Goal: Information Seeking & Learning: Compare options

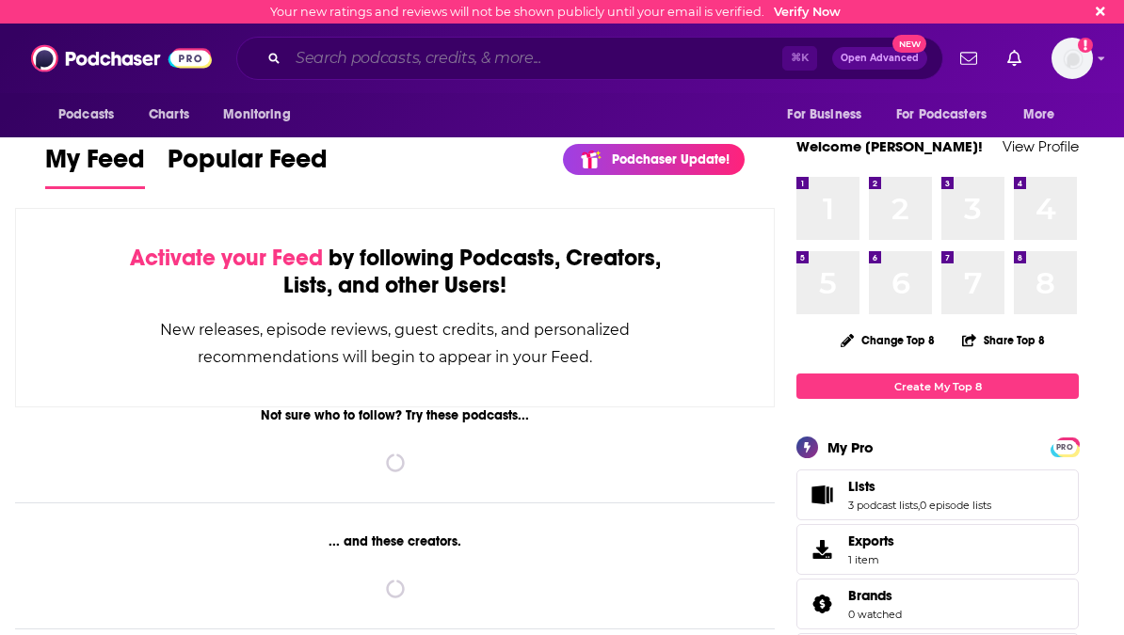
click at [406, 65] on input "Search podcasts, credits, & more..." at bounding box center [535, 58] width 494 height 30
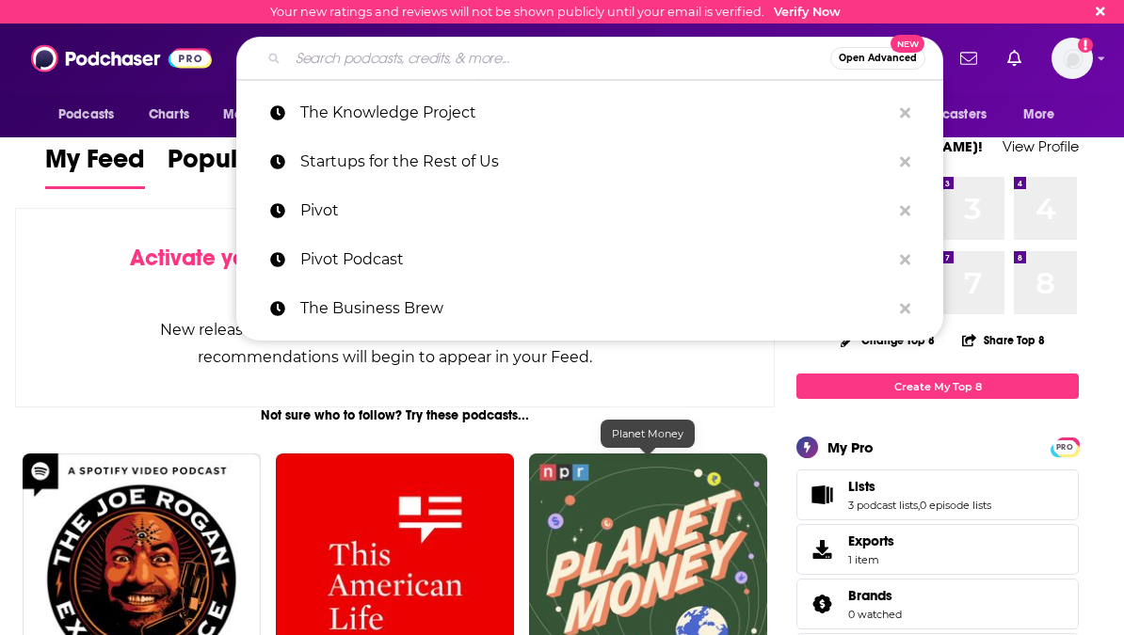
click at [603, 567] on img "Planet Money" at bounding box center [648, 573] width 238 height 238
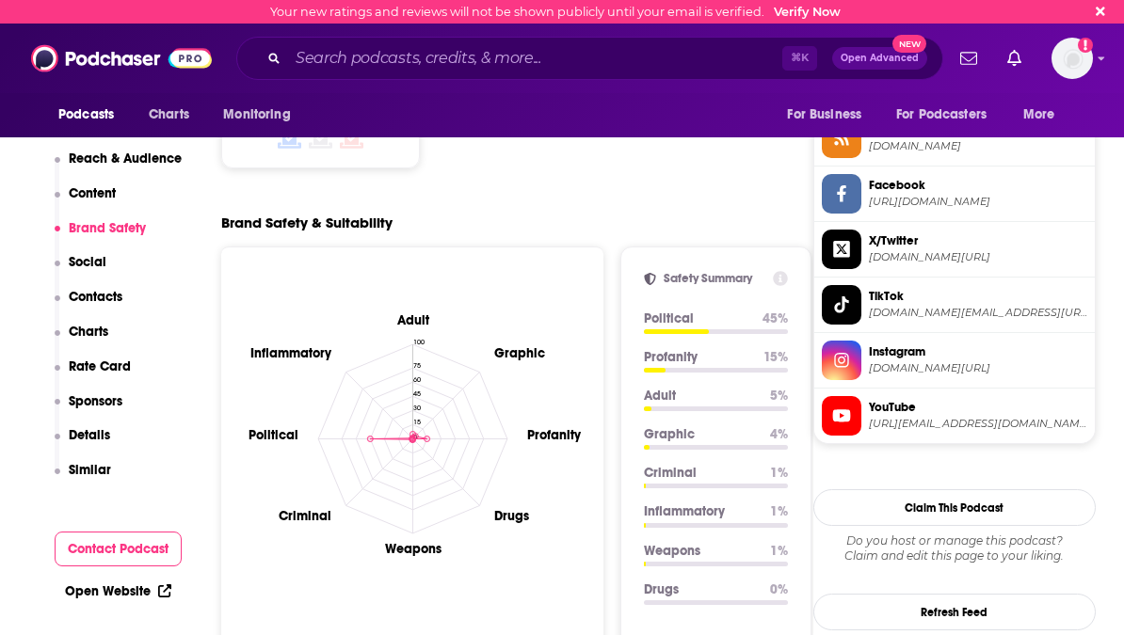
scroll to position [3645, 0]
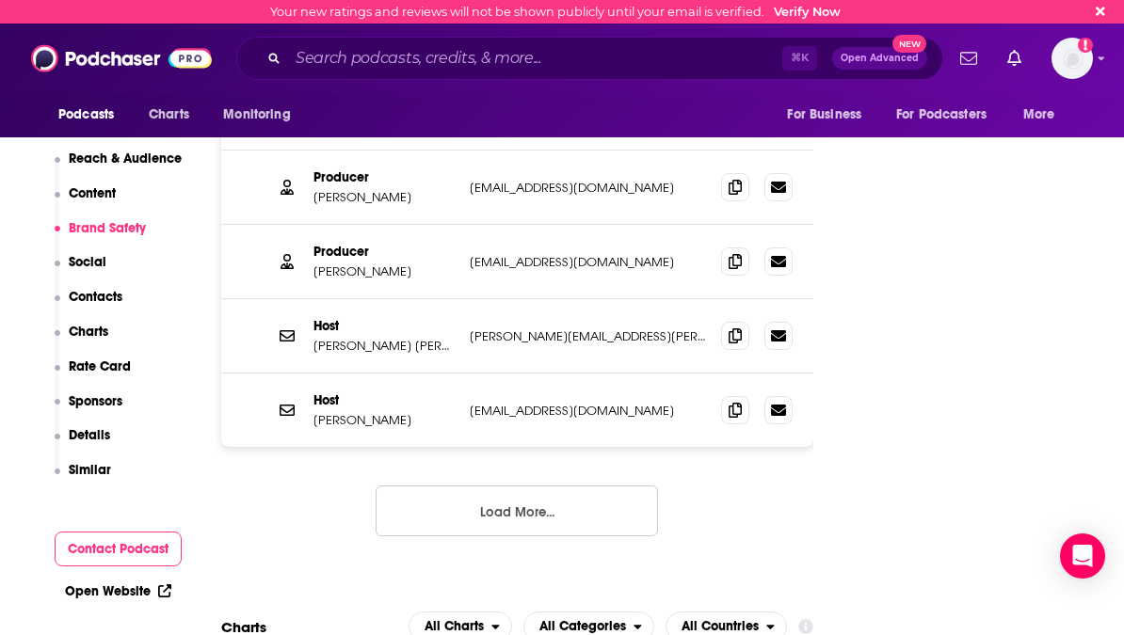
click at [95, 469] on p "Similar" at bounding box center [90, 470] width 42 height 16
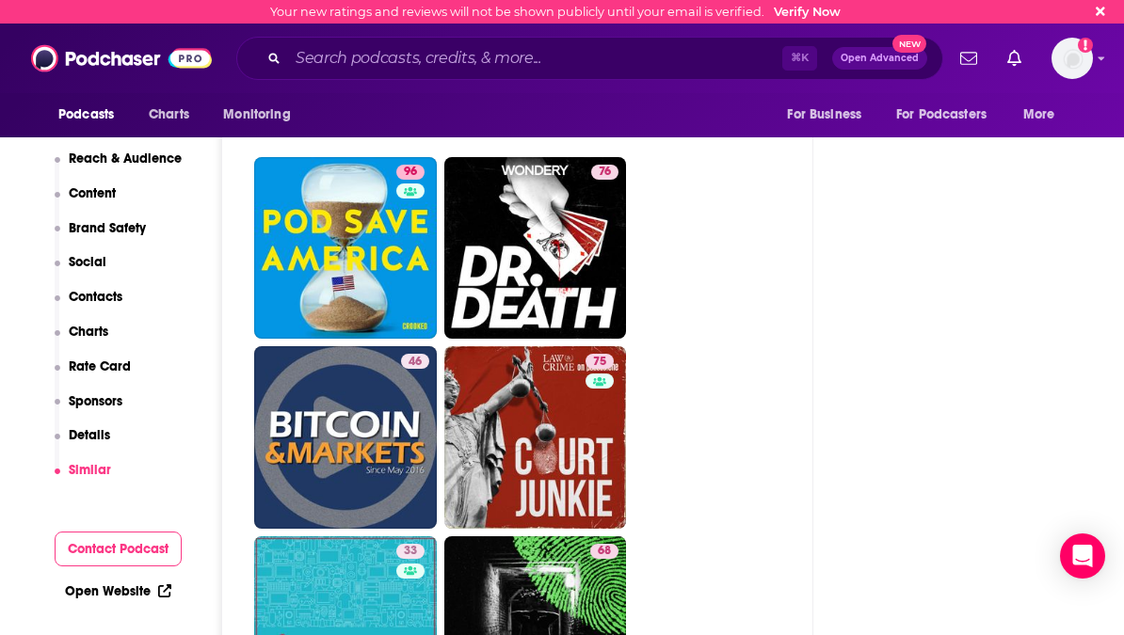
scroll to position [11133, 0]
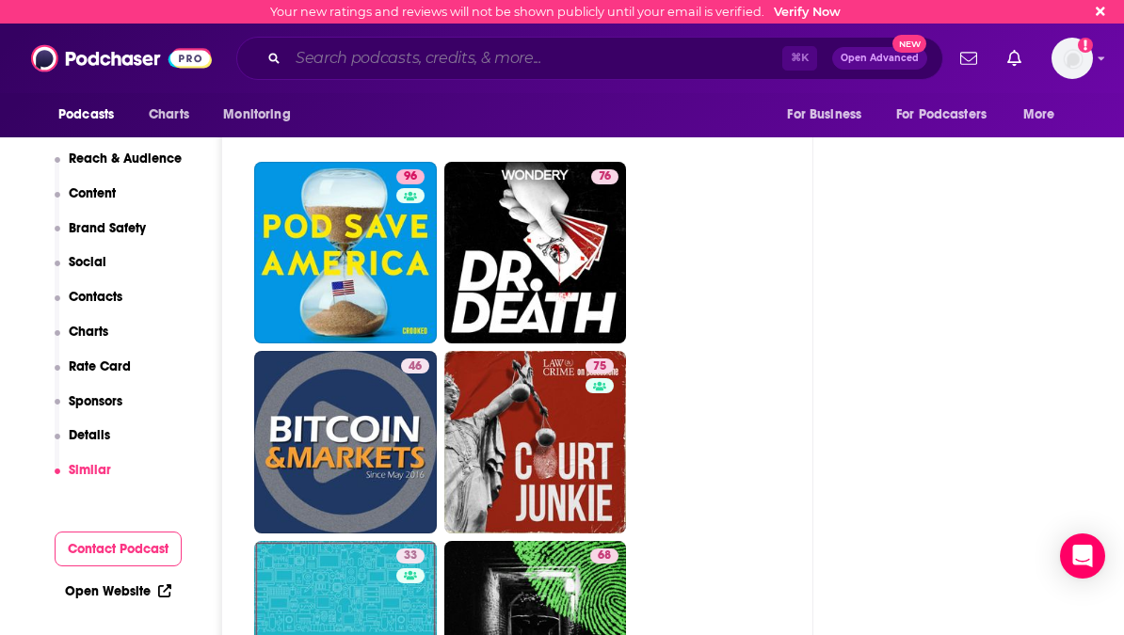
click at [519, 50] on input "Search podcasts, credits, & more..." at bounding box center [535, 58] width 494 height 30
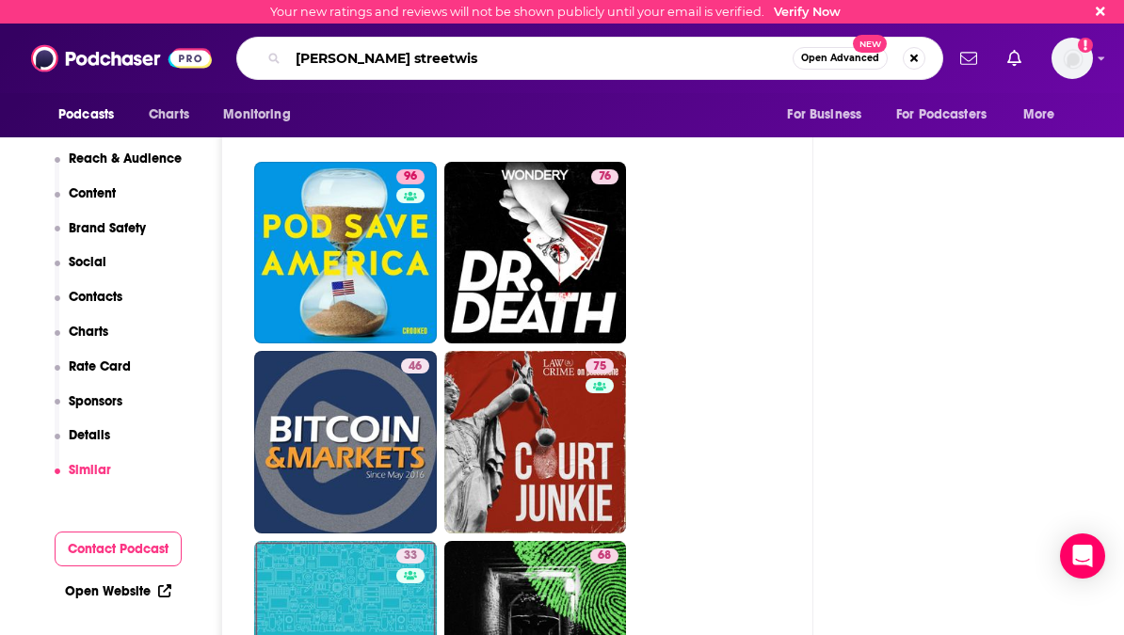
type input "barron's streetwise"
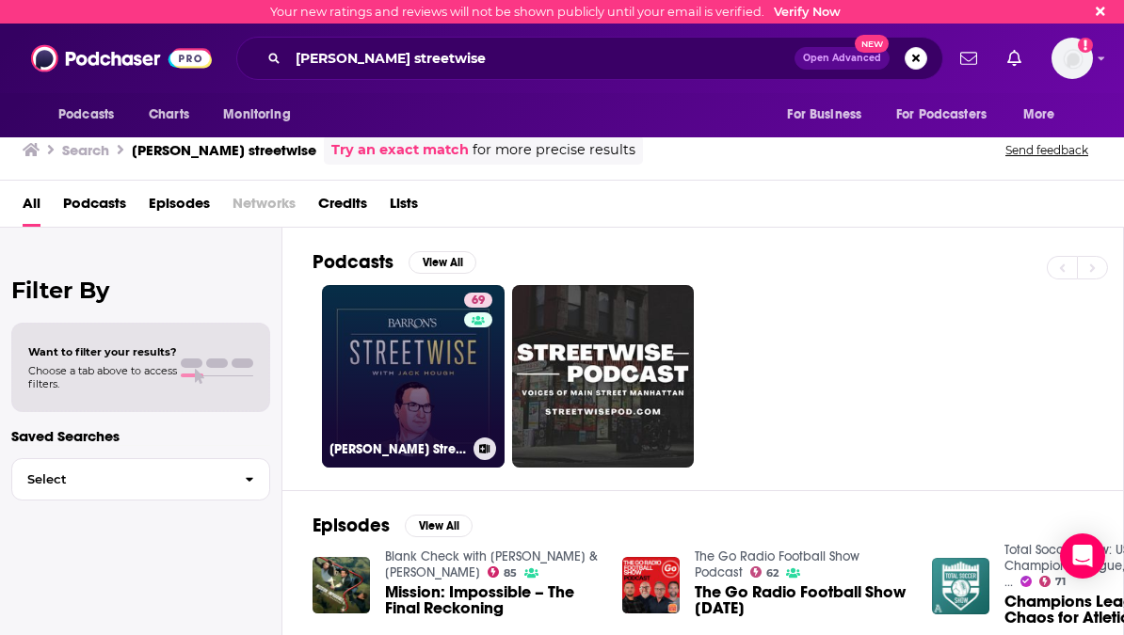
click at [373, 389] on link "69 Barron's Streetwise" at bounding box center [413, 376] width 183 height 183
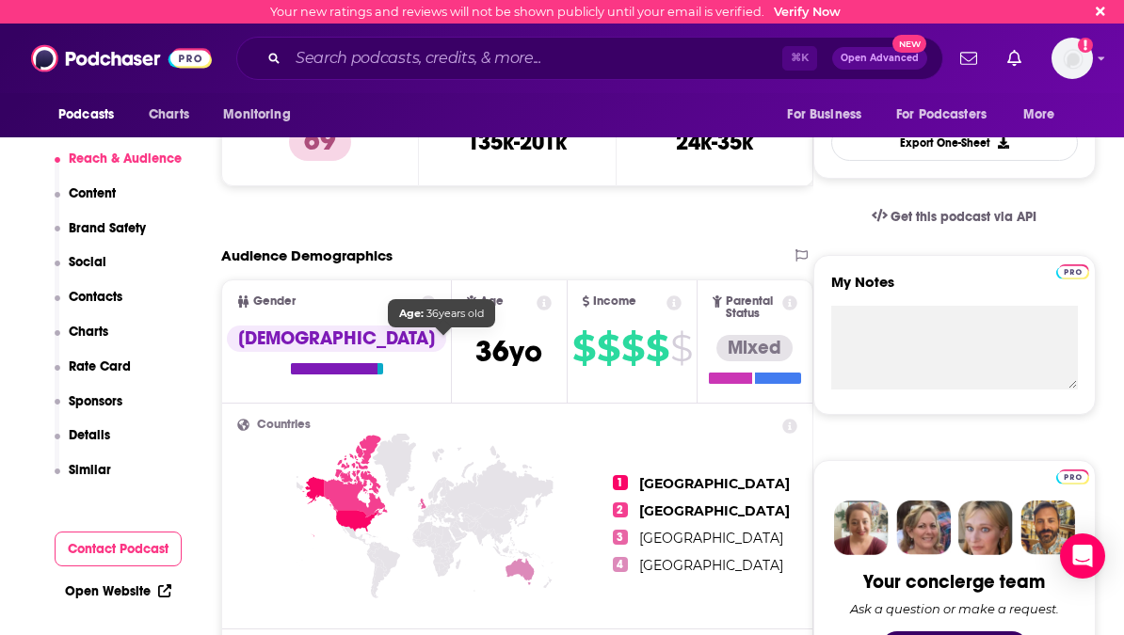
scroll to position [842, 0]
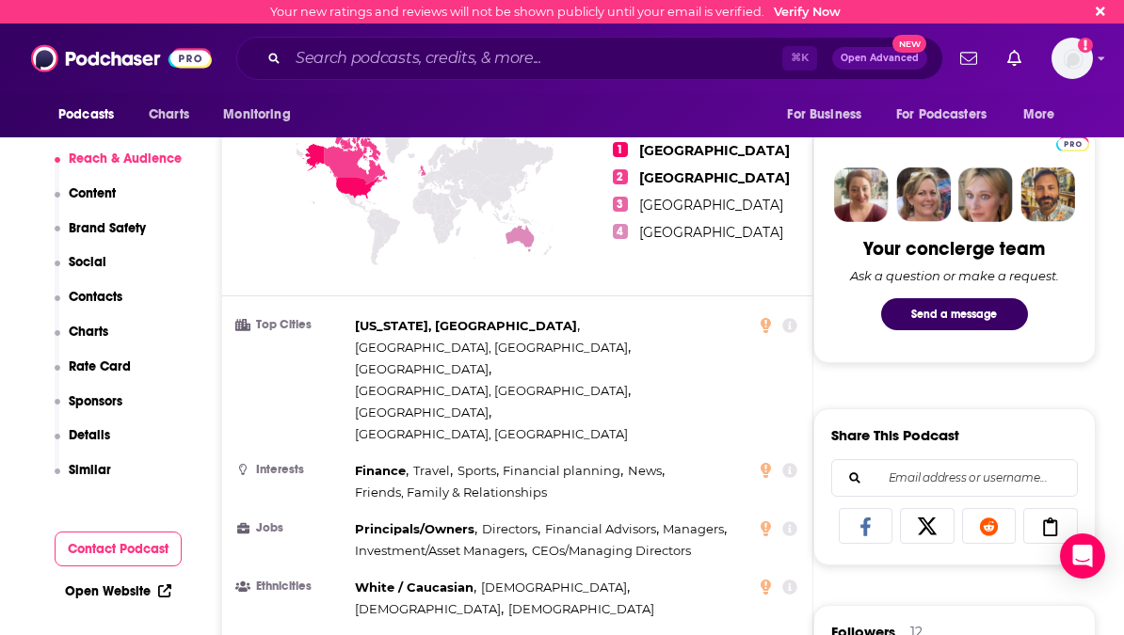
click at [86, 474] on p "Similar" at bounding box center [90, 470] width 42 height 16
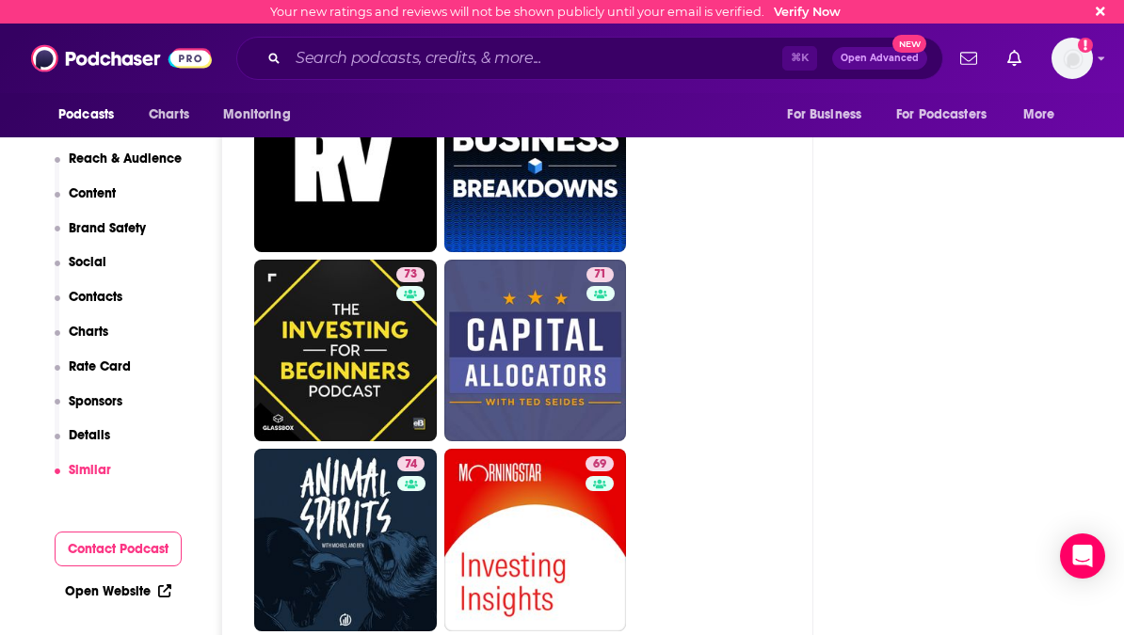
scroll to position [5832, 0]
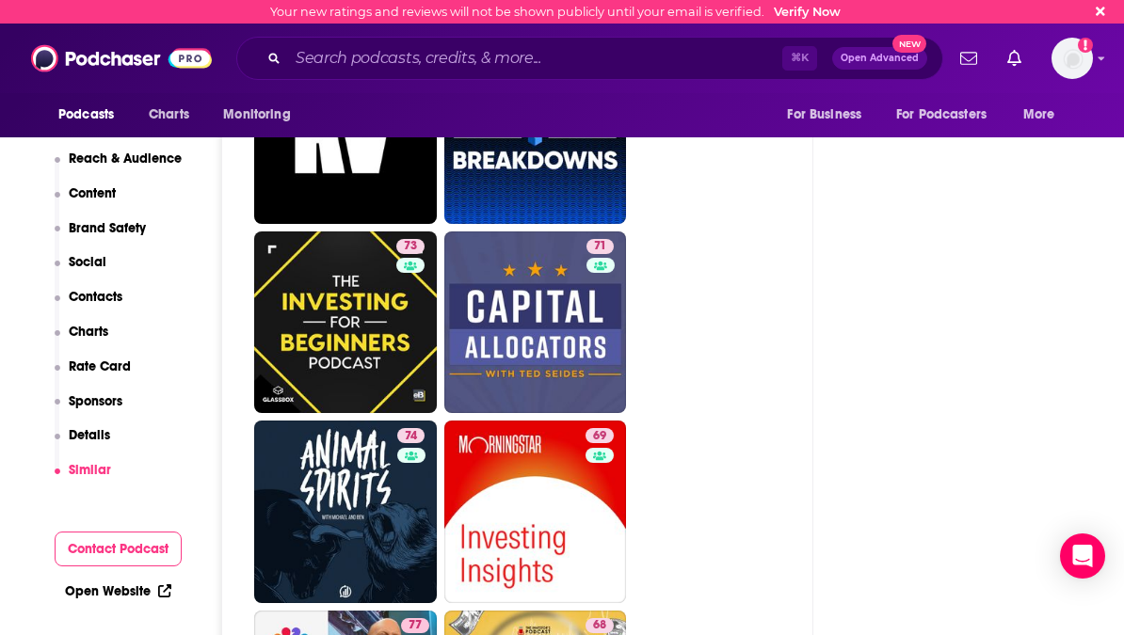
click at [742, 499] on ul "89 84 87 82 87 79 77 85 78 89 81 87 74 70 73 71 74 69 77 68 76 74 71 74" at bounding box center [527, 38] width 547 height 2270
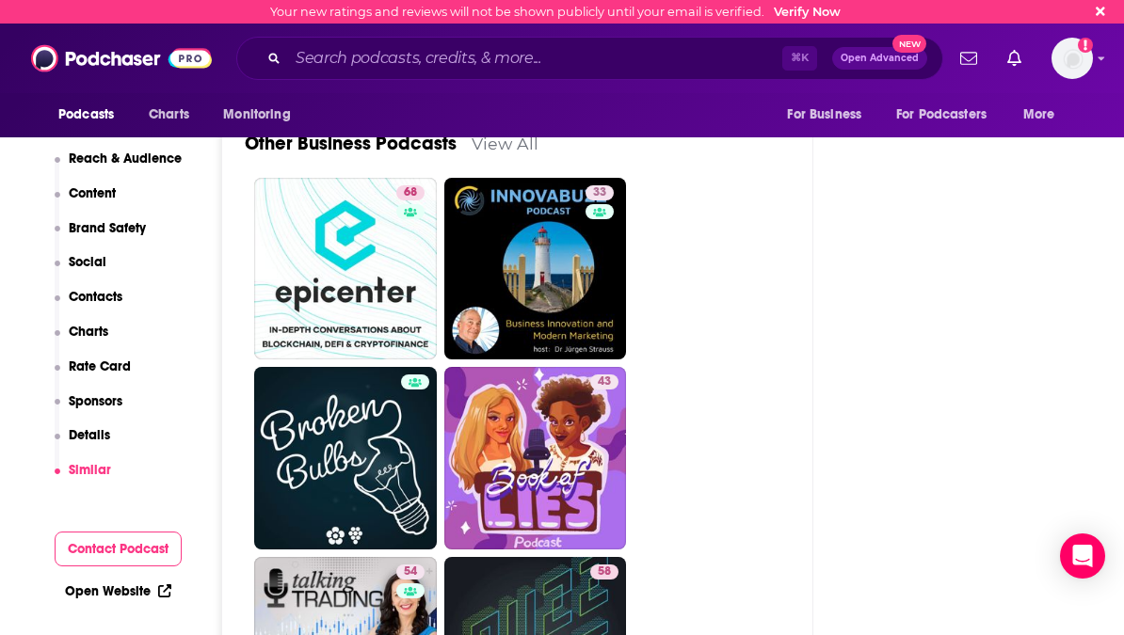
scroll to position [6907, 0]
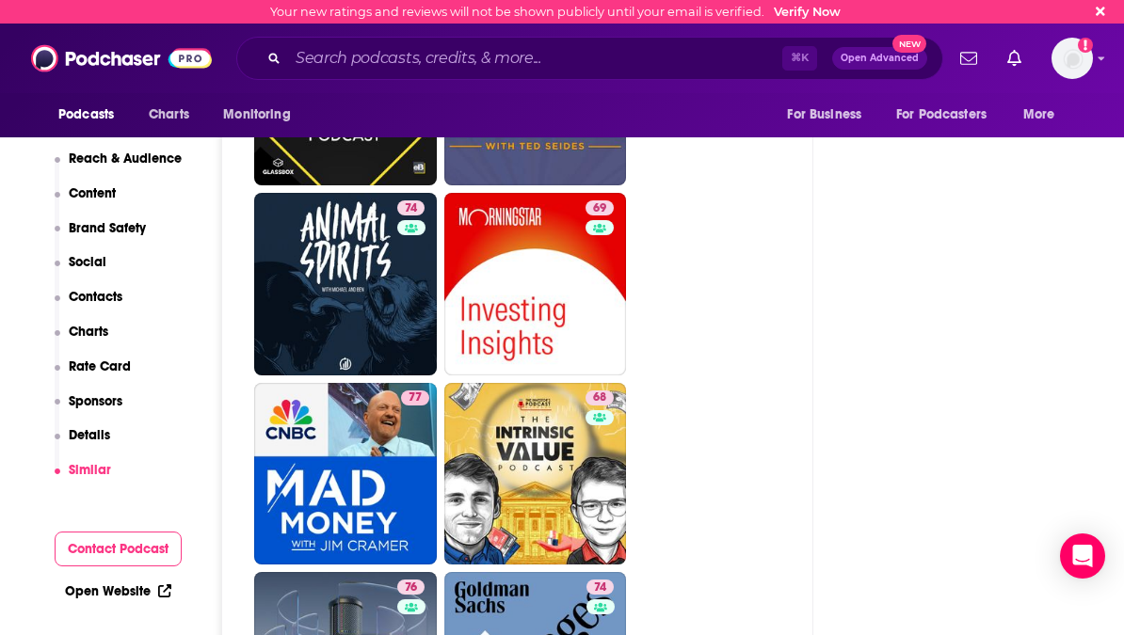
scroll to position [5937, 0]
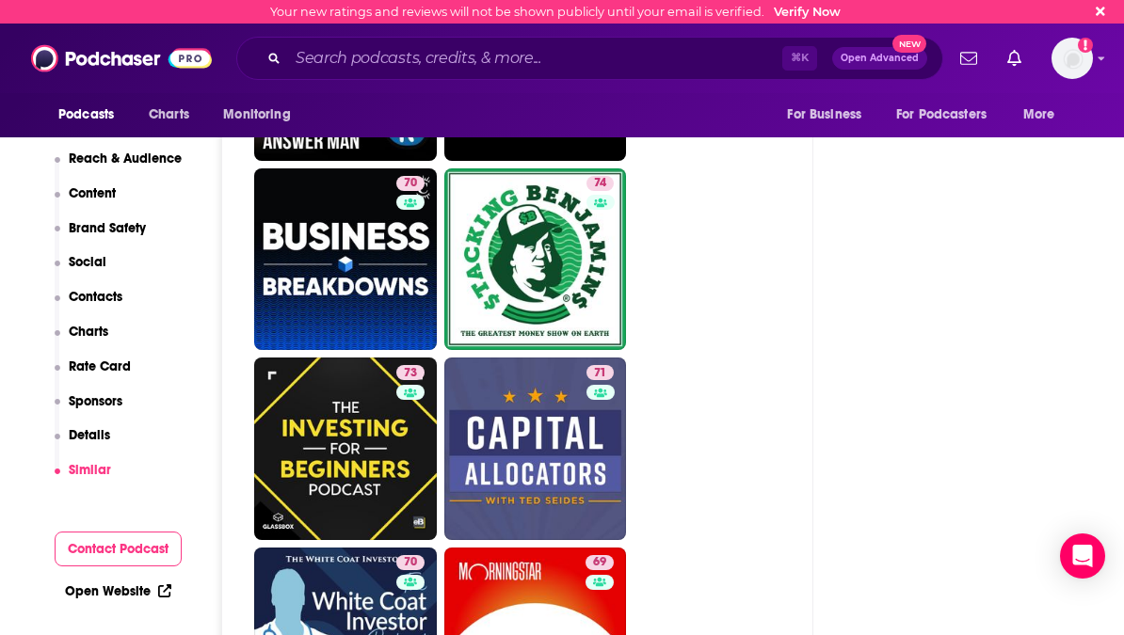
scroll to position [5653, 0]
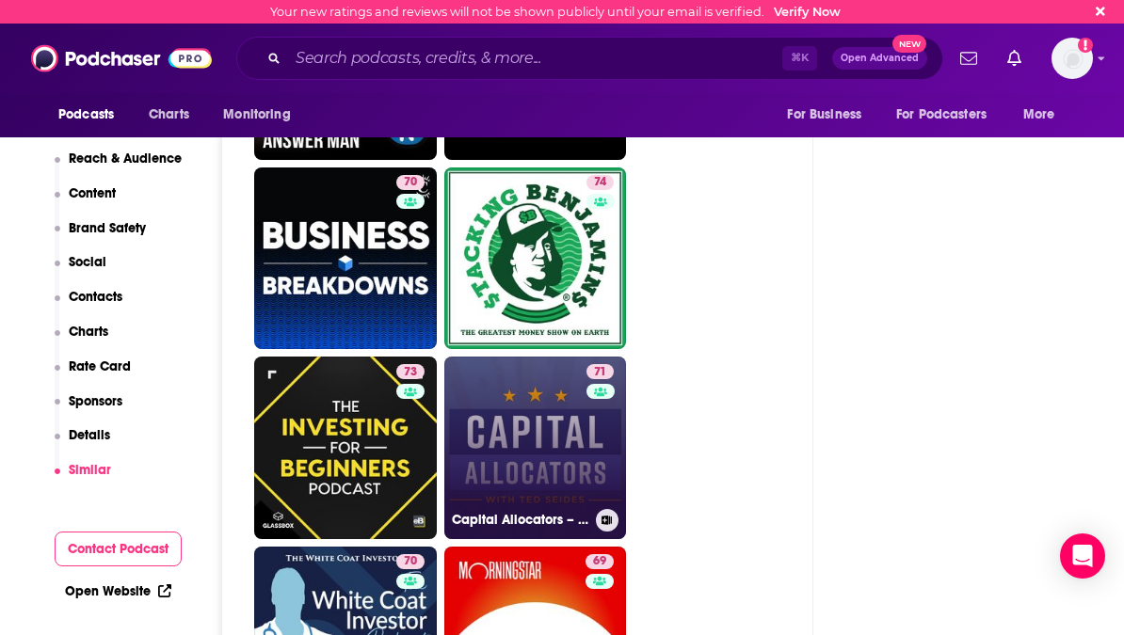
click at [558, 357] on link "71 Capital Allocators – Inside the Institutional Investment Industry" at bounding box center [535, 448] width 183 height 183
type input "https://www.podchaser.com/podcasts/capital-allocators-inside-the-508738"
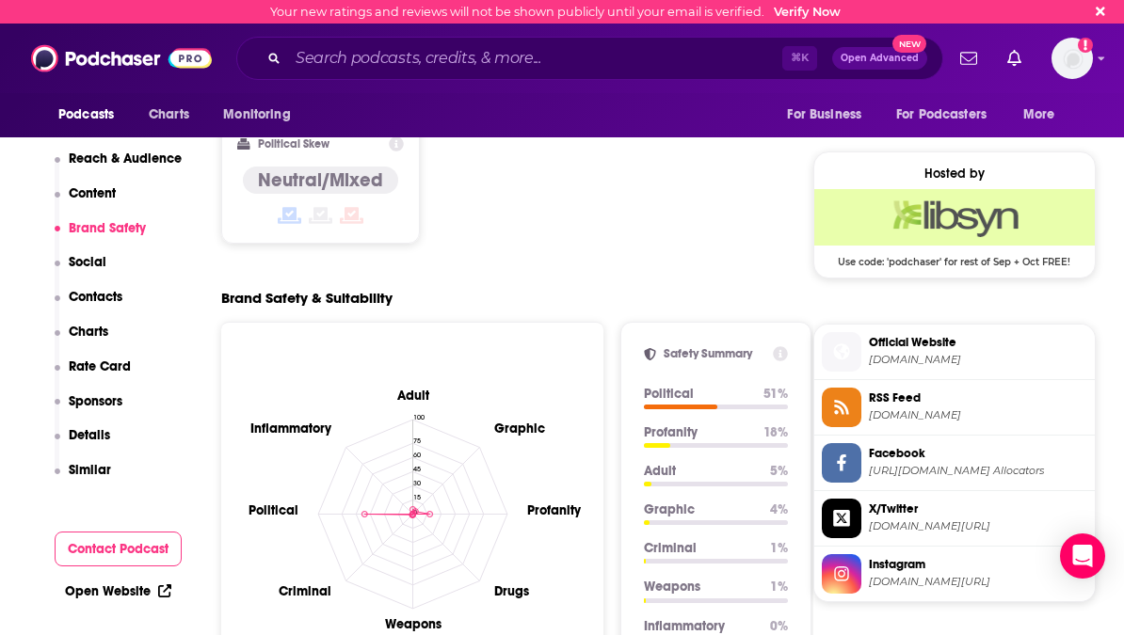
click at [86, 476] on p "Similar" at bounding box center [90, 470] width 42 height 16
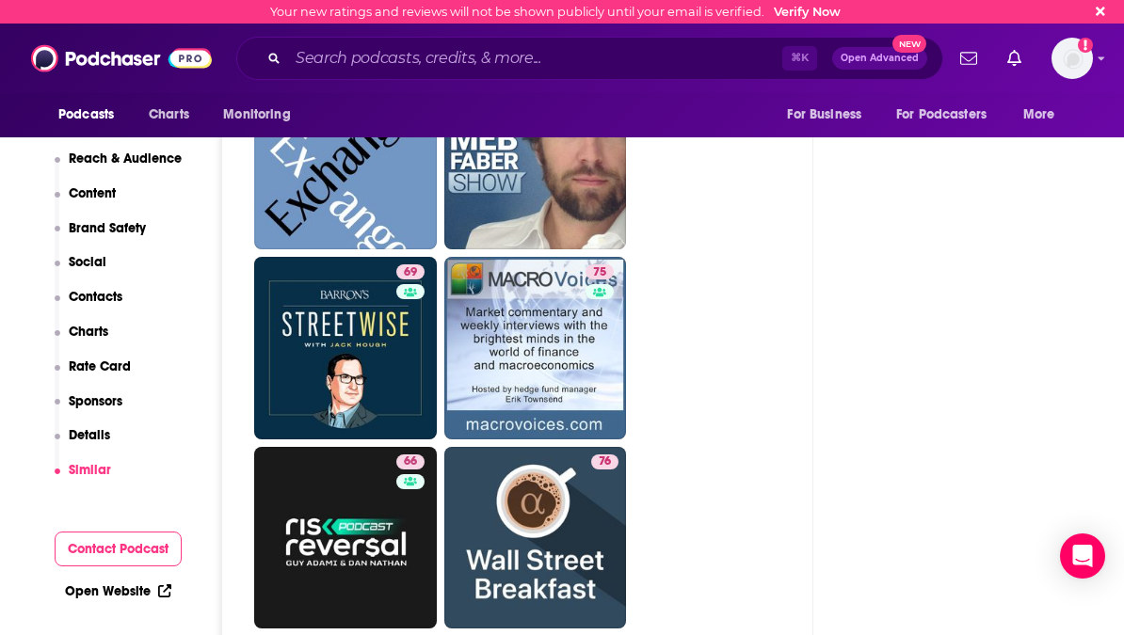
scroll to position [6062, 0]
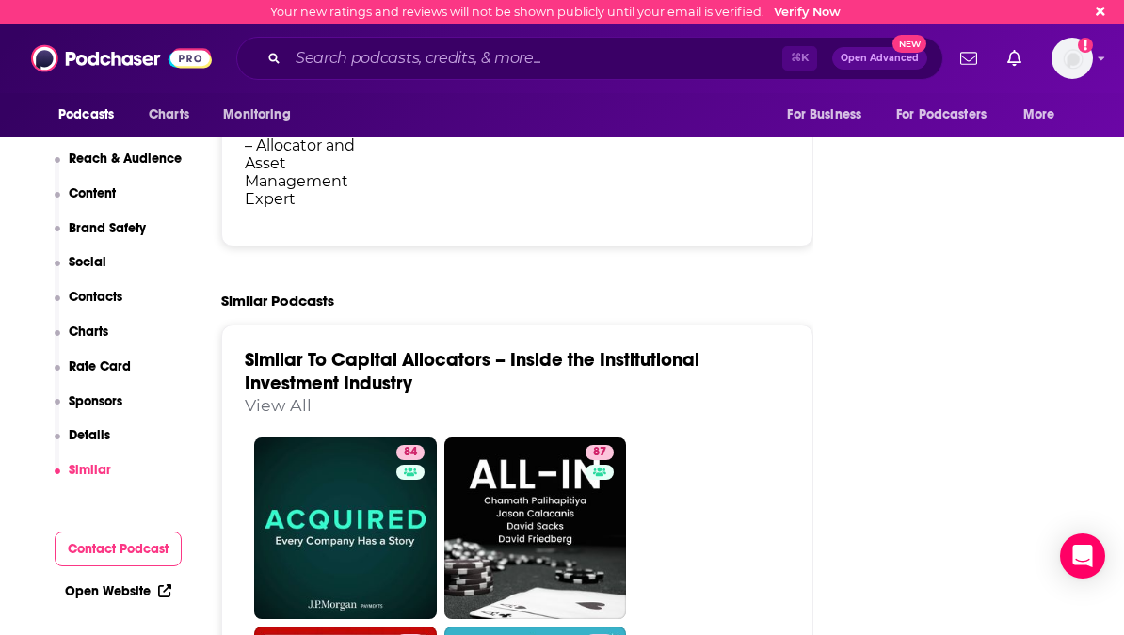
scroll to position [4410, 0]
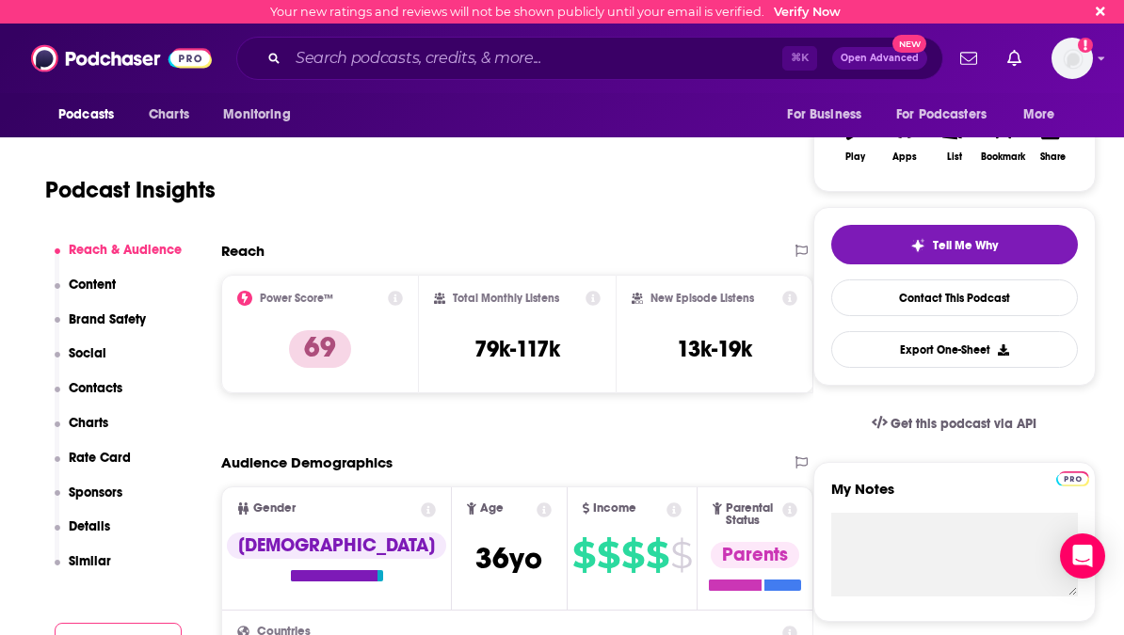
click at [86, 551] on button "Details" at bounding box center [83, 536] width 56 height 35
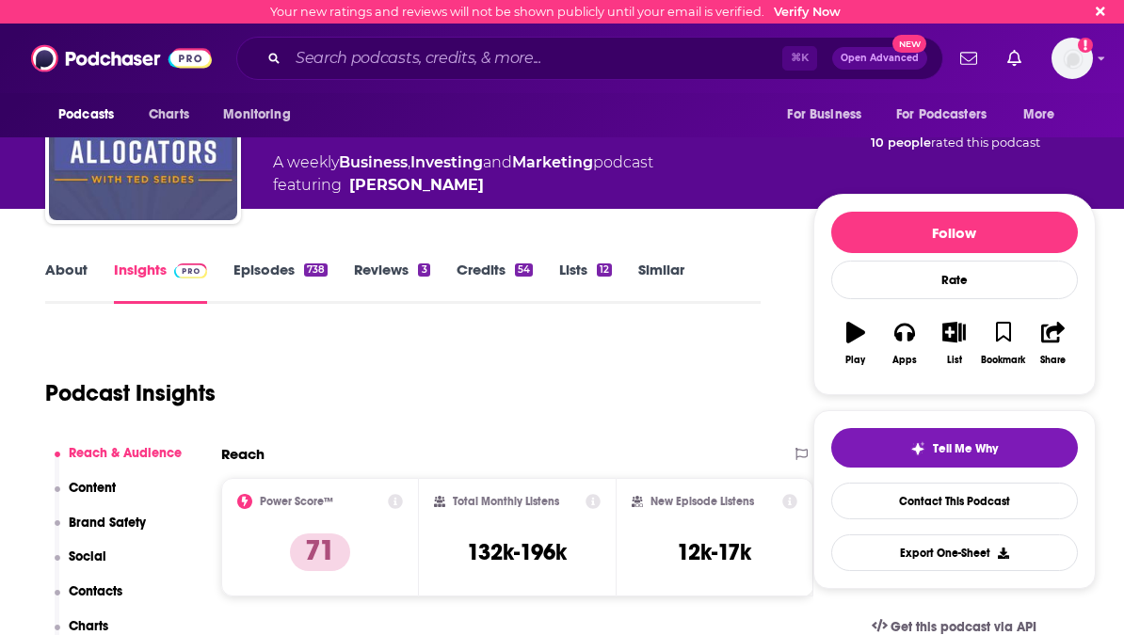
scroll to position [99, 0]
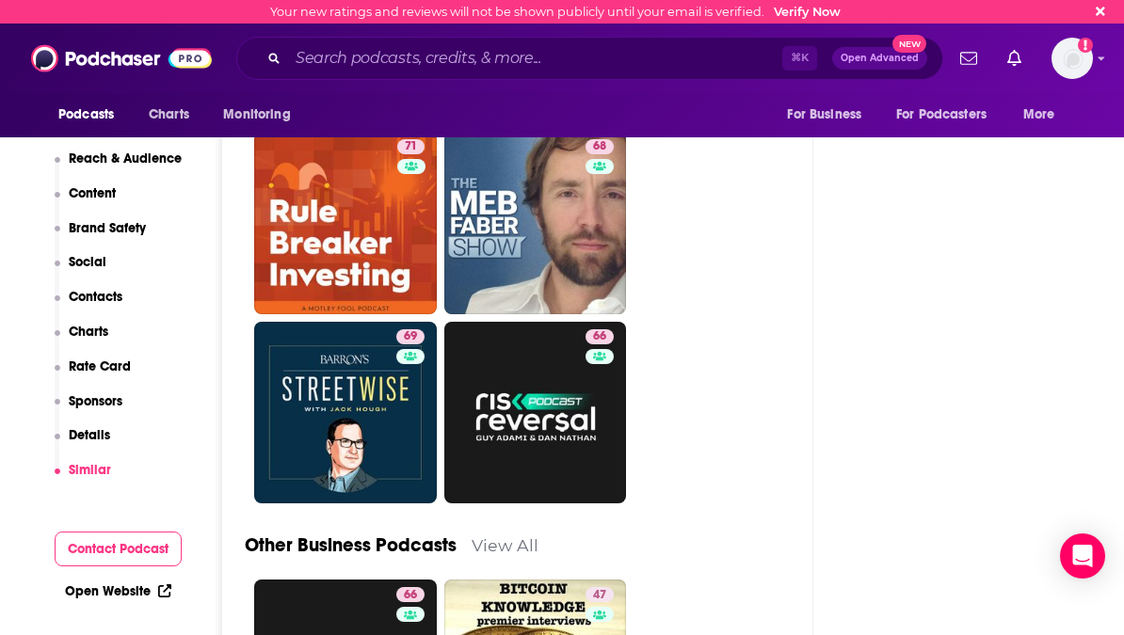
scroll to position [6276, 0]
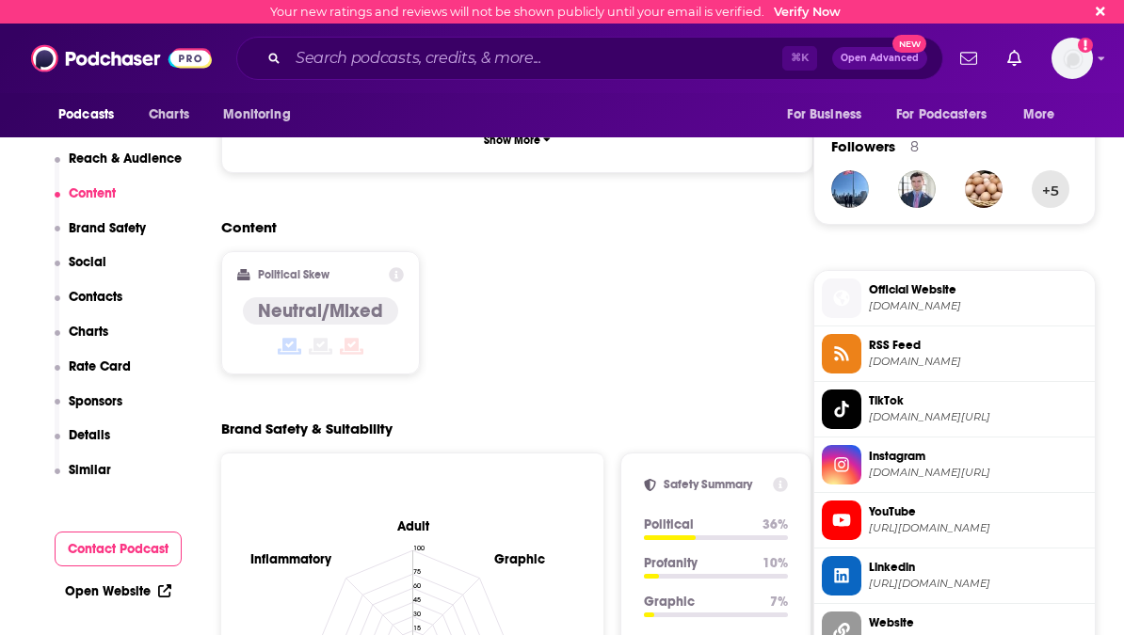
click at [87, 474] on p "Similar" at bounding box center [90, 470] width 42 height 16
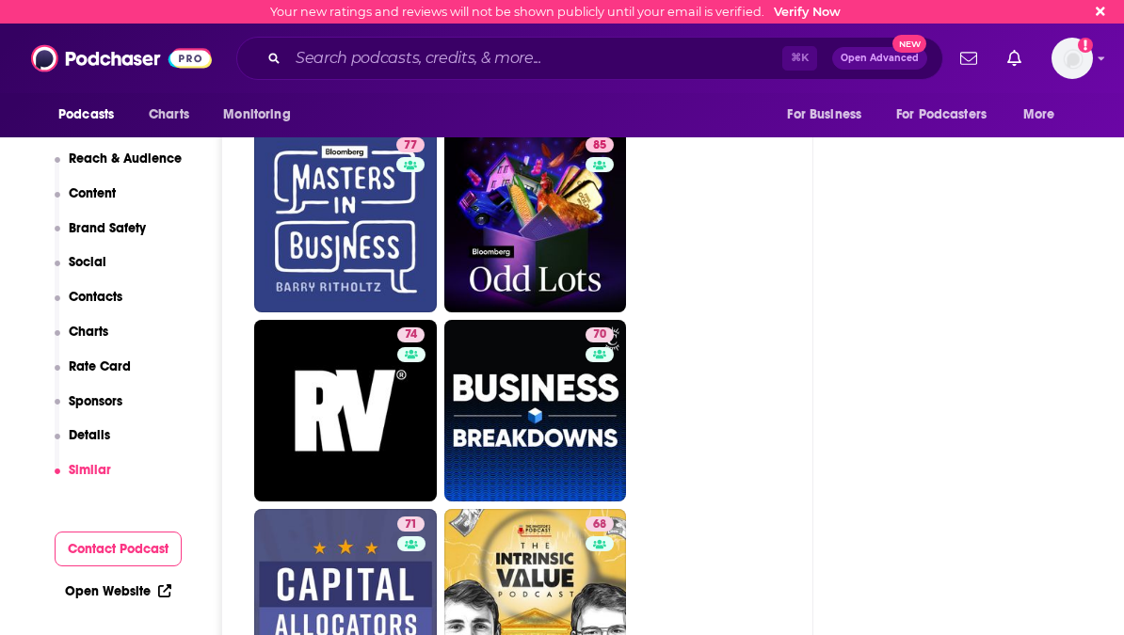
scroll to position [4905, 0]
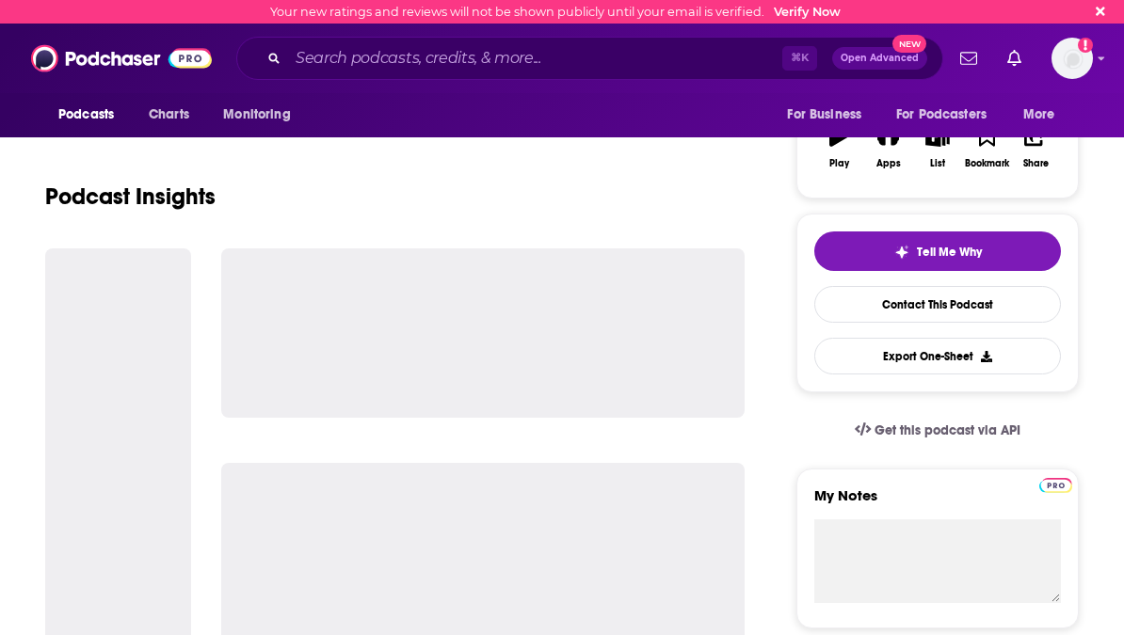
scroll to position [380, 0]
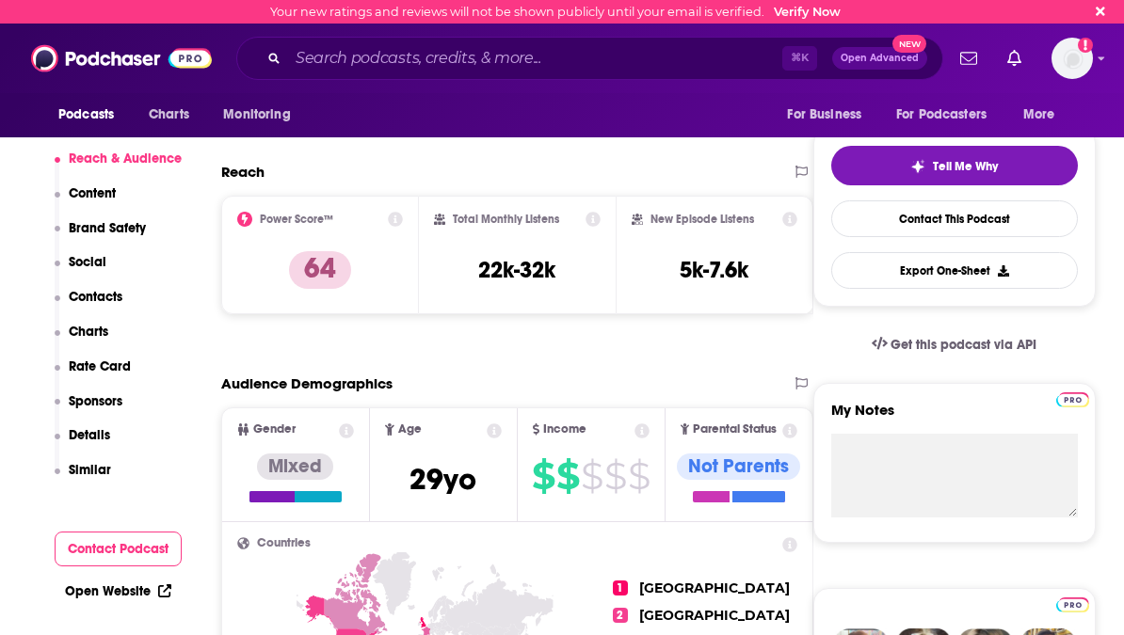
click at [89, 471] on p "Similar" at bounding box center [90, 470] width 42 height 16
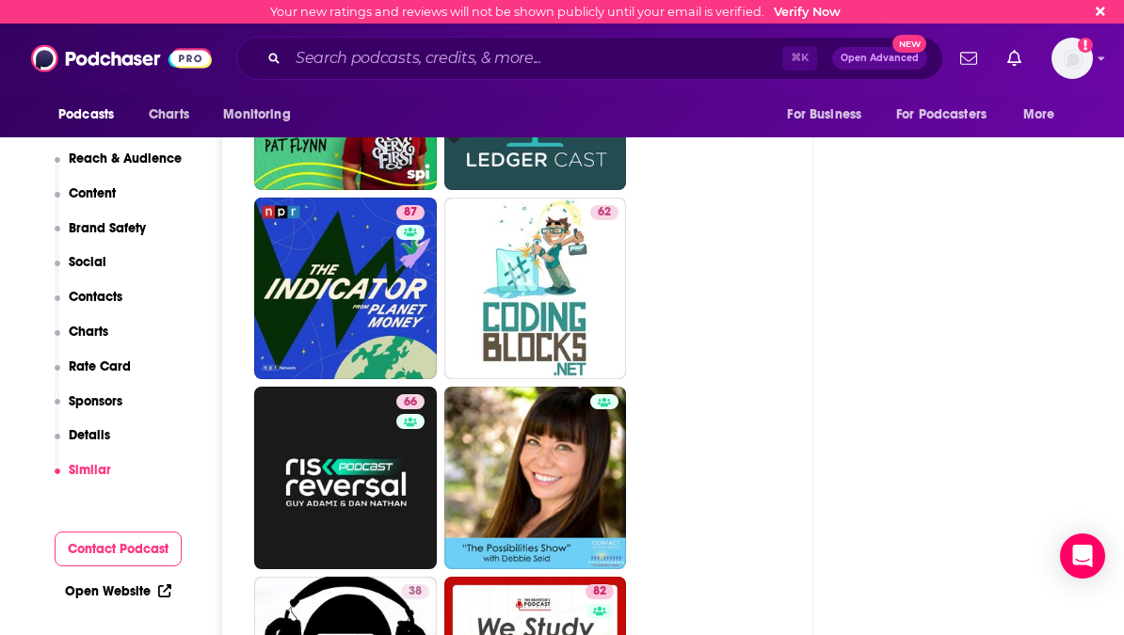
scroll to position [7754, 0]
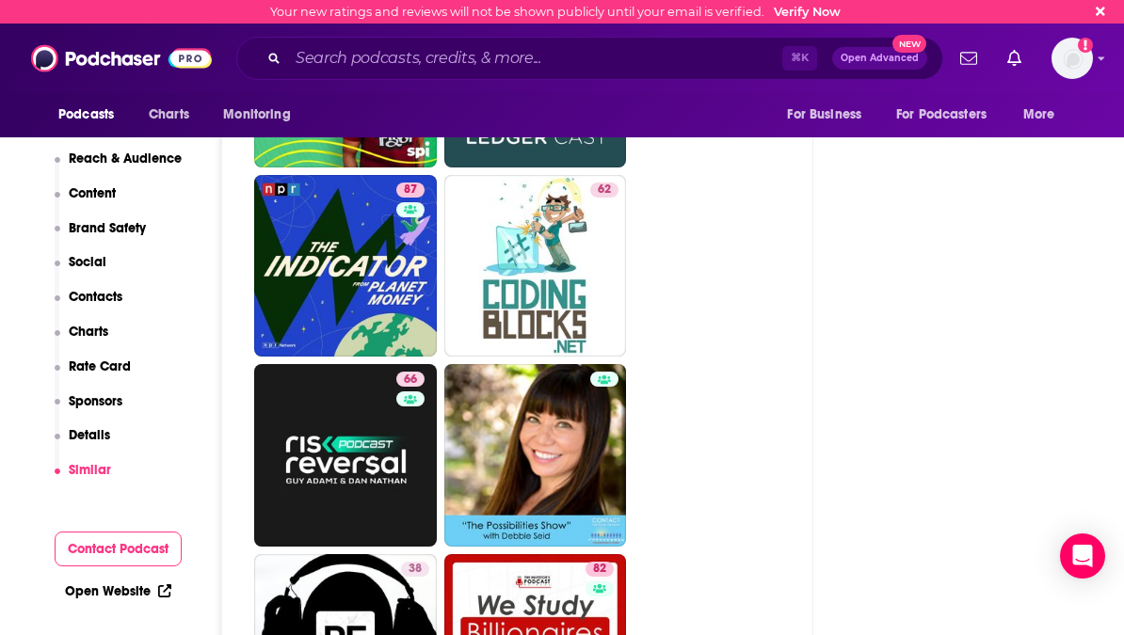
click at [109, 159] on p "Reach & Audience" at bounding box center [125, 159] width 113 height 16
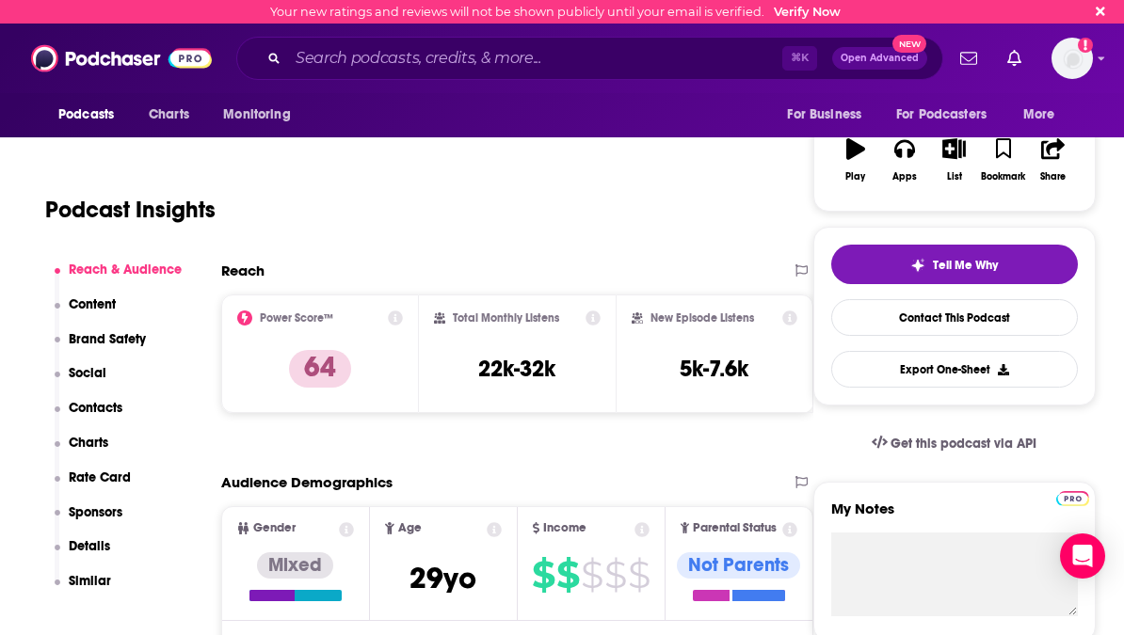
scroll to position [0, 0]
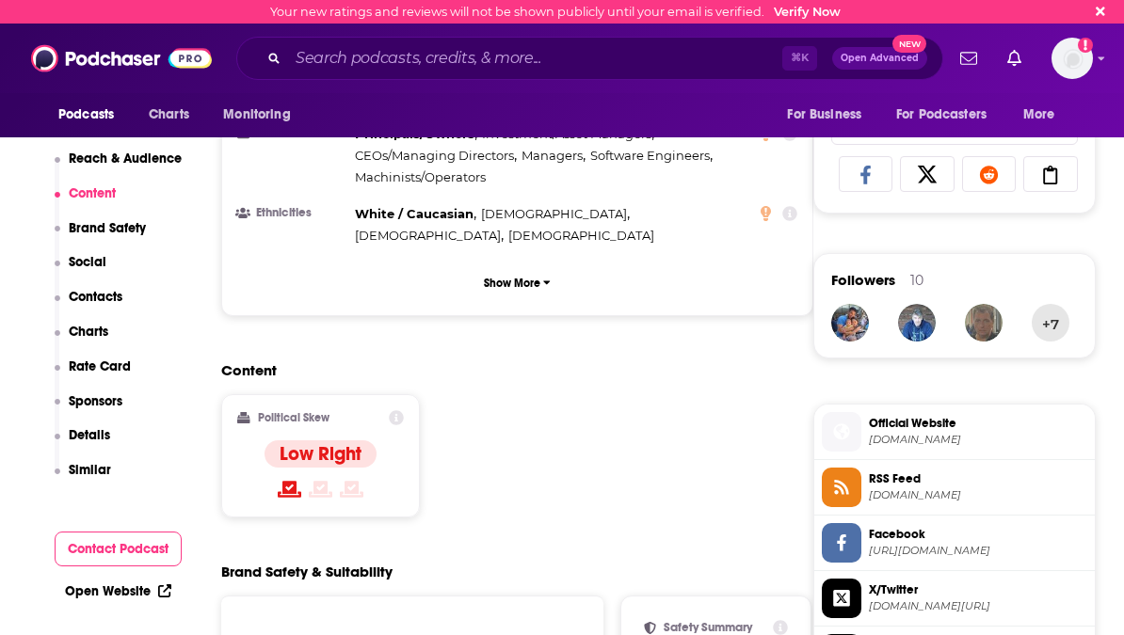
scroll to position [1258, 0]
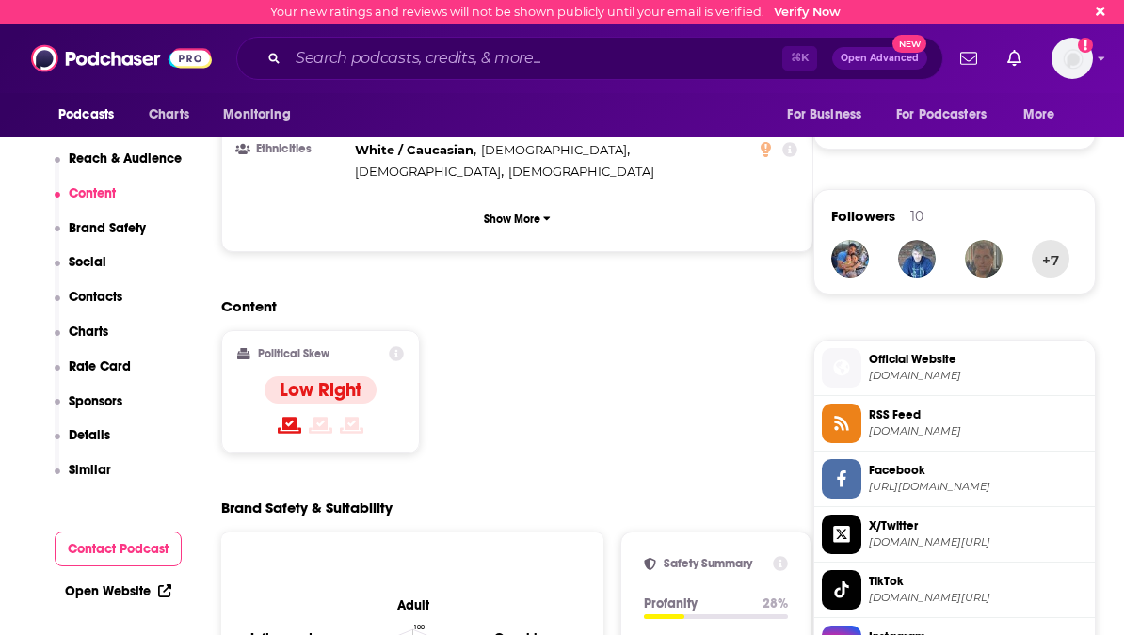
click at [103, 472] on p "Similar" at bounding box center [90, 470] width 42 height 16
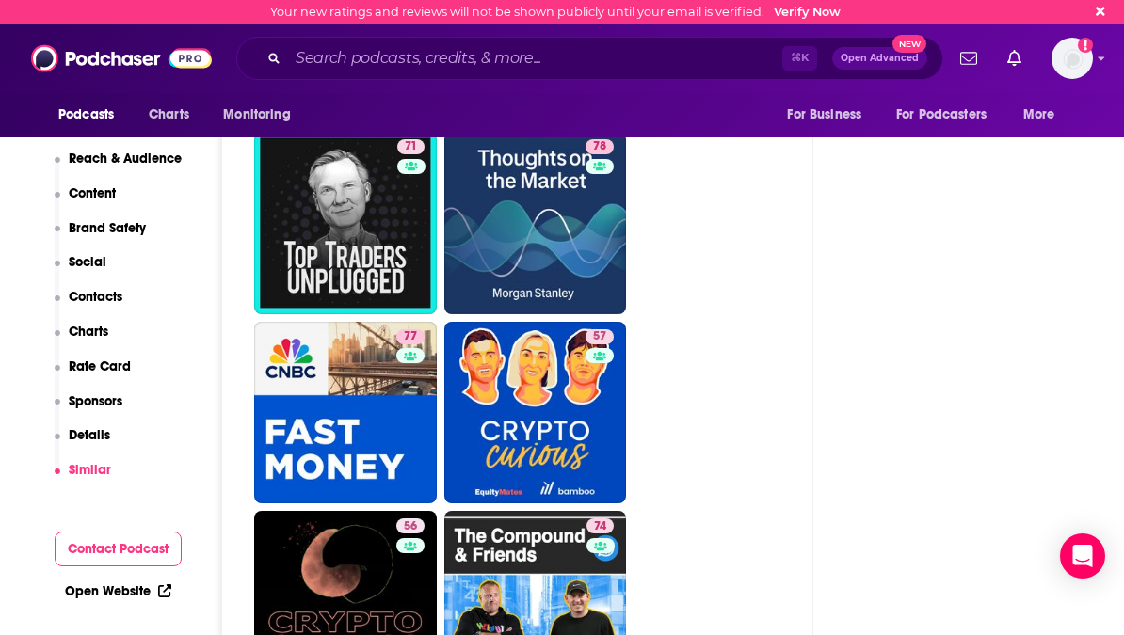
scroll to position [5630, 0]
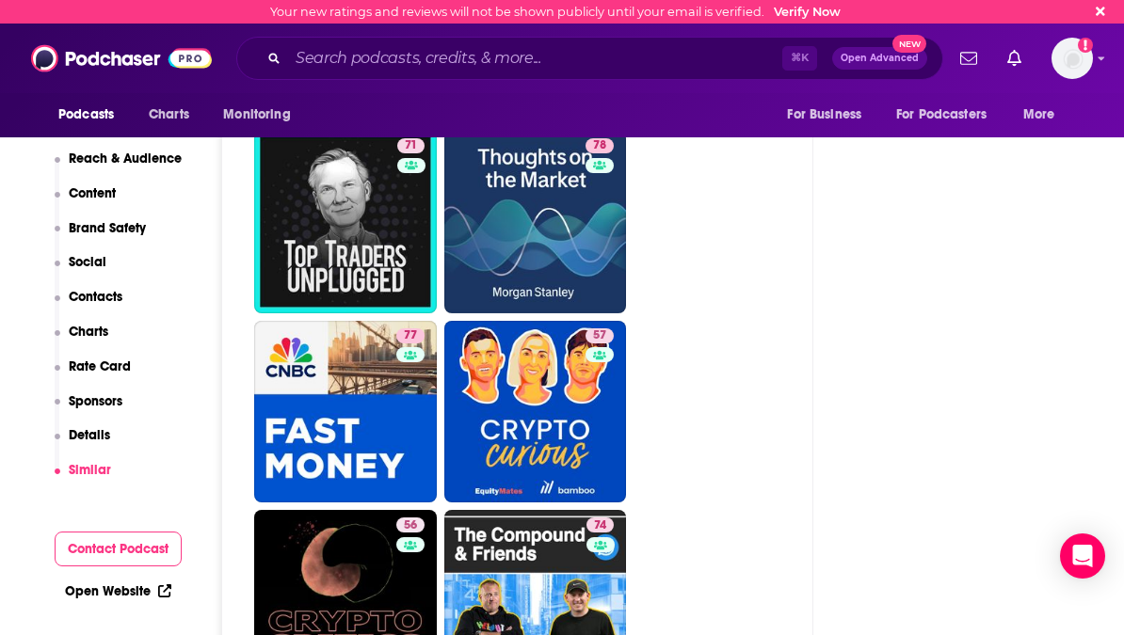
click at [503, 27] on div "Podcasts Charts Monitoring ⌘ K Open Advanced New For Business For Podcasters Mo…" at bounding box center [562, 59] width 1124 height 70
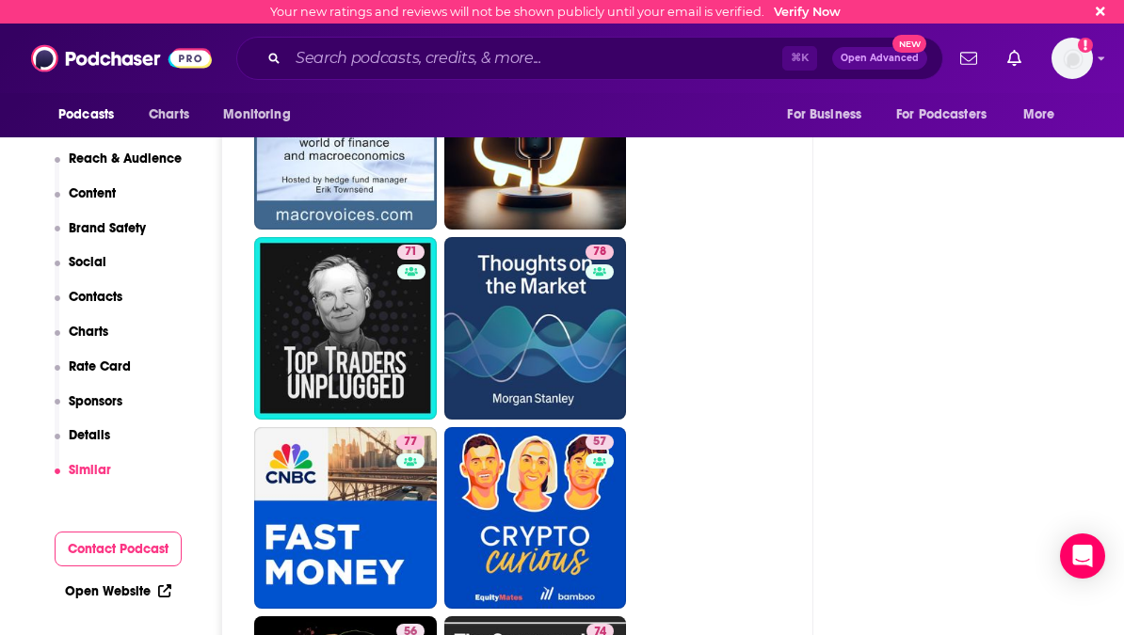
click at [108, 166] on p "Reach & Audience" at bounding box center [125, 159] width 113 height 16
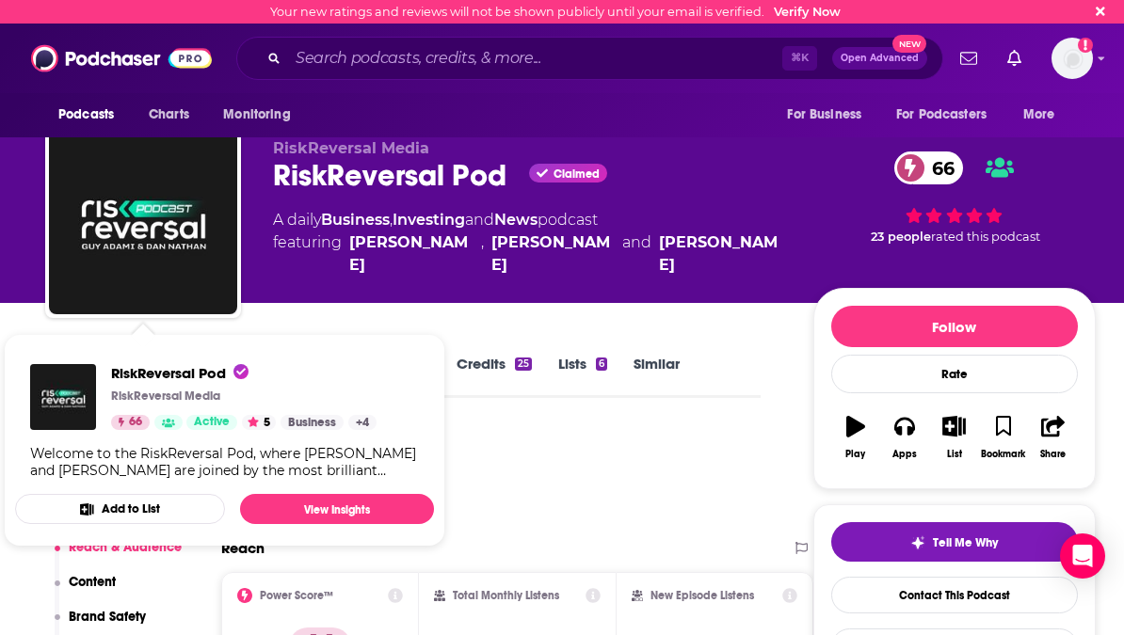
scroll to position [6, 0]
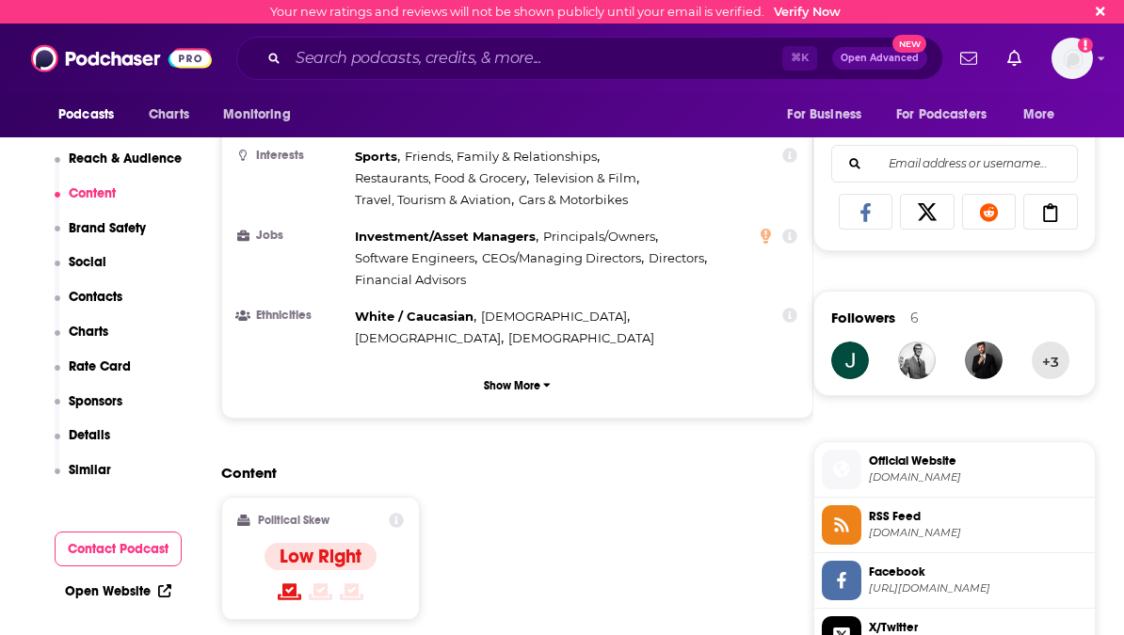
click at [98, 469] on p "Similar" at bounding box center [90, 470] width 42 height 16
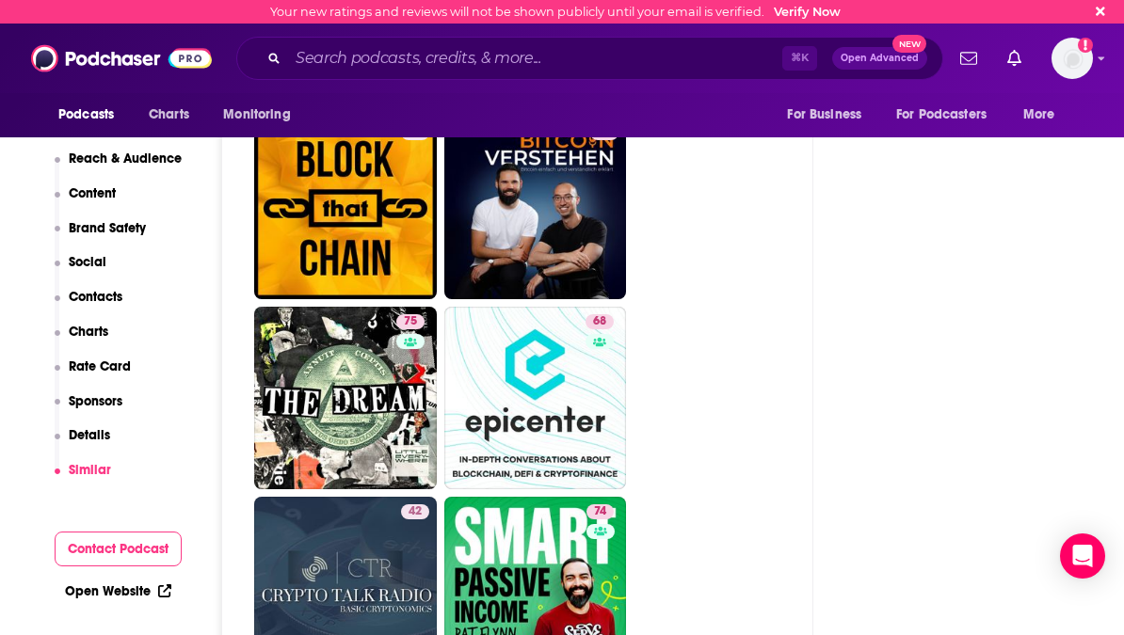
scroll to position [8323, 0]
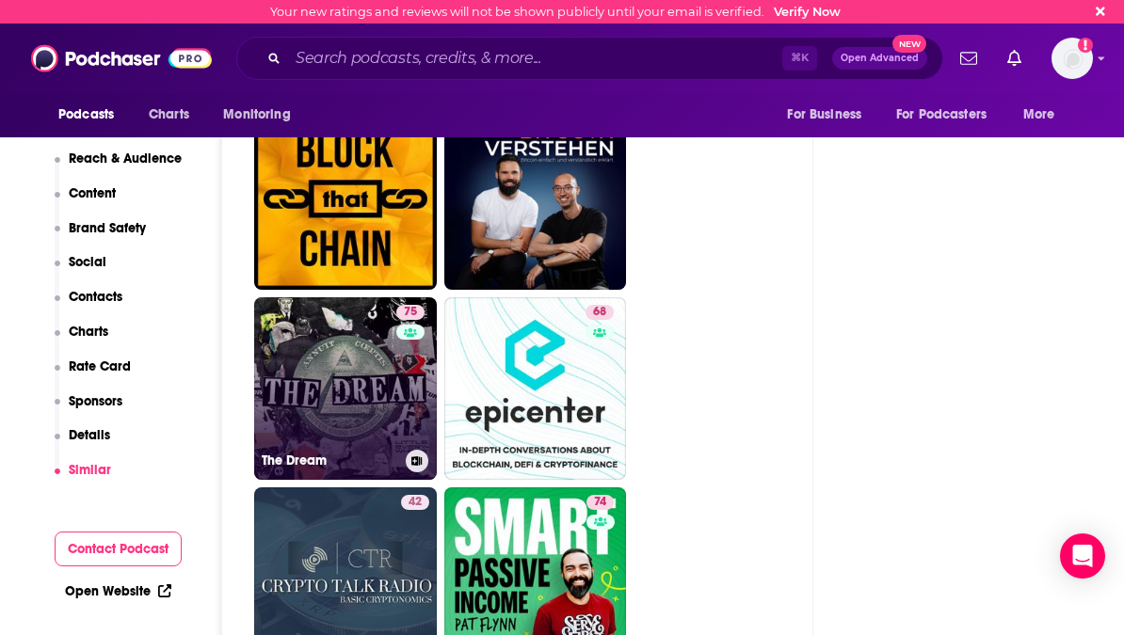
click at [387, 311] on link "75 The Dream" at bounding box center [345, 389] width 183 height 183
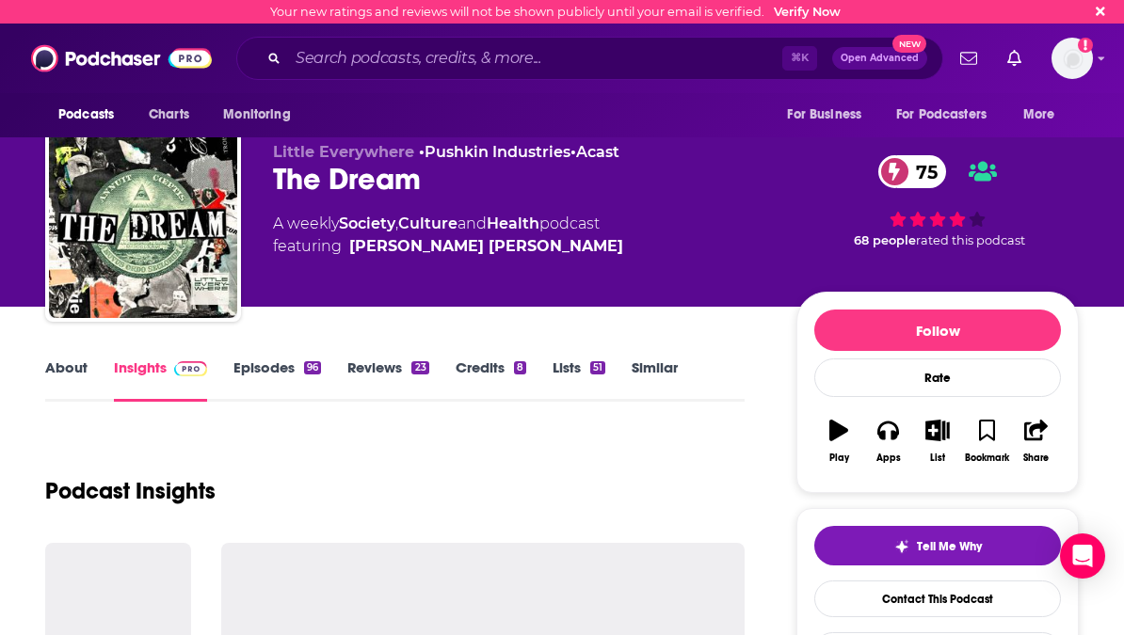
scroll to position [8, 0]
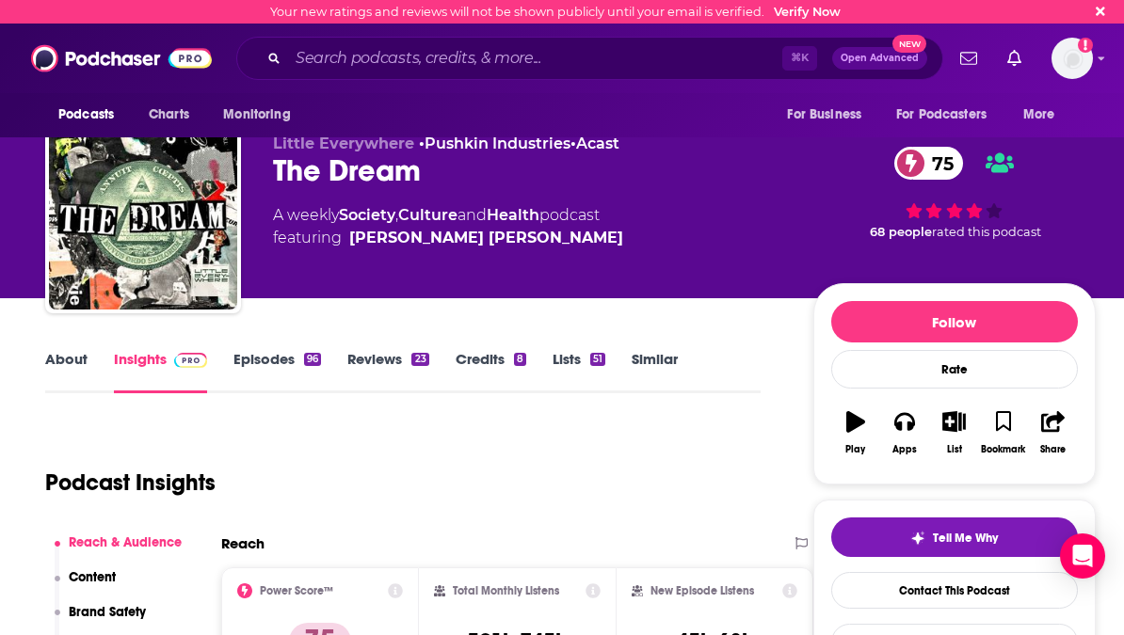
type input "https://www.podchaser.com/podcasts/the-compound-and-friends-825507"
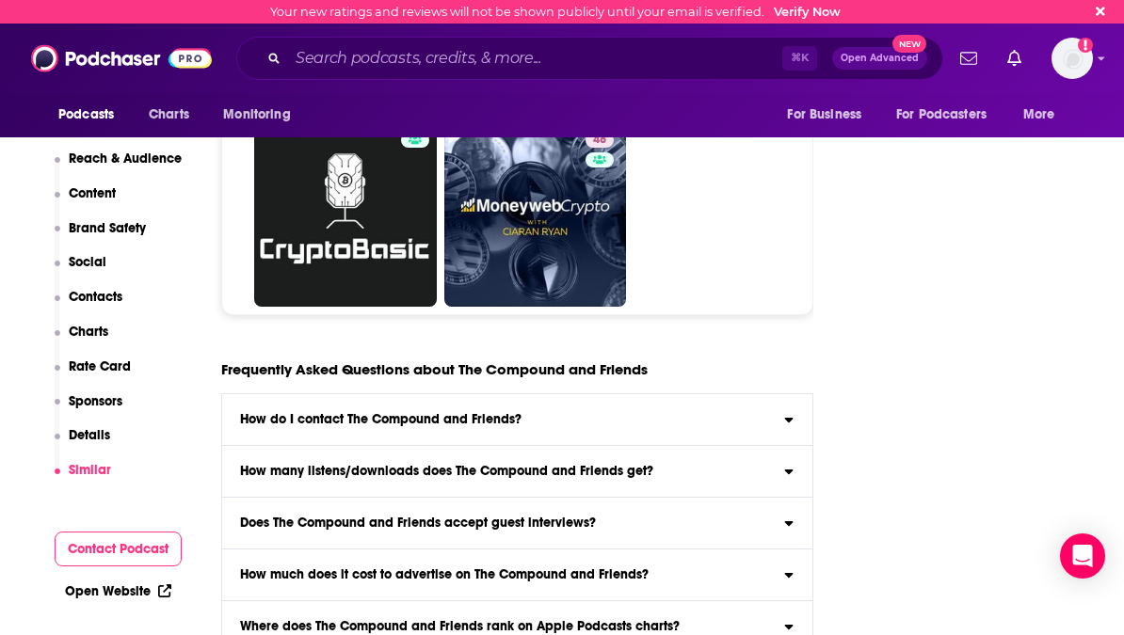
scroll to position [10502, 0]
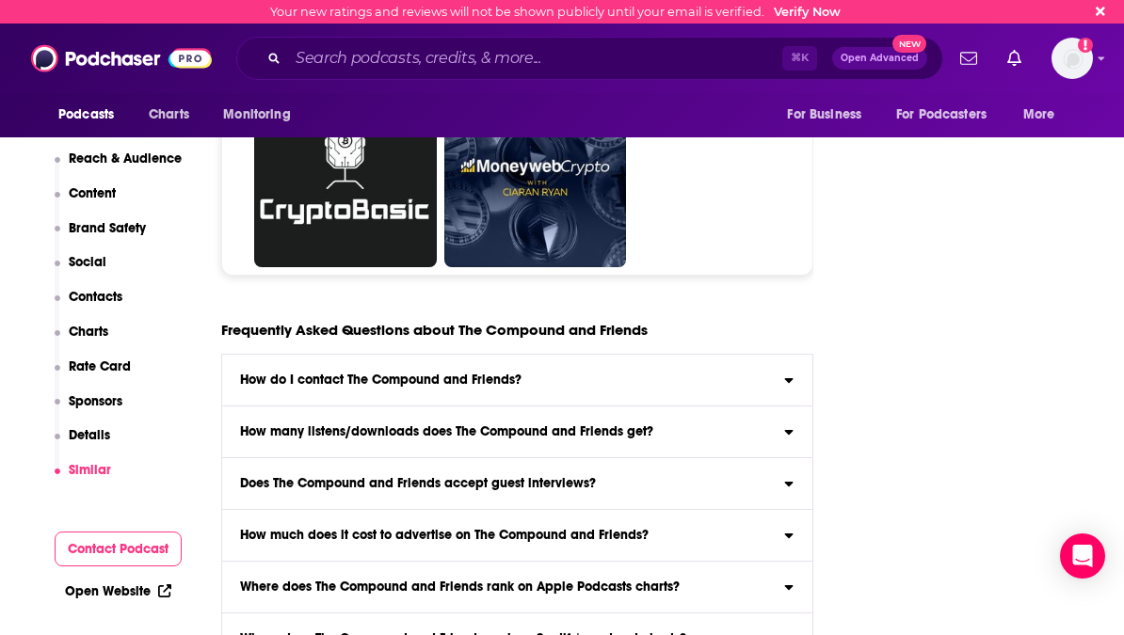
click at [626, 458] on label "Does The Compound and Friends accept guest interviews? Yes" at bounding box center [517, 484] width 590 height 52
click at [0, 0] on input "Does The Compound and Friends accept guest interviews? Yes" at bounding box center [0, 0] width 0 height 0
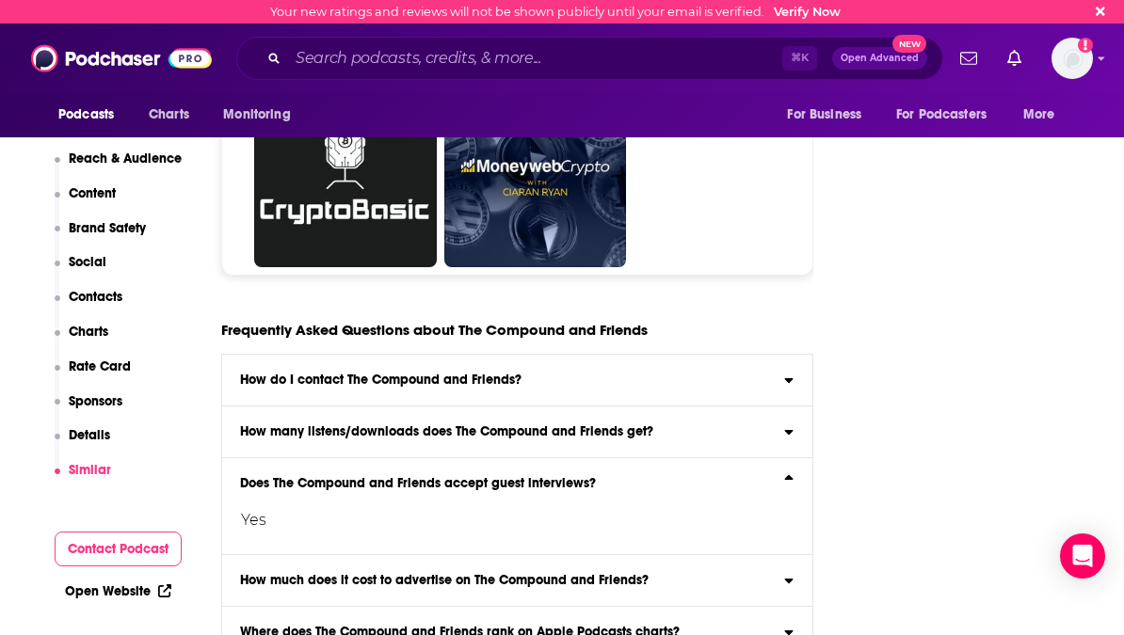
click at [626, 490] on div "Yes" at bounding box center [502, 512] width 560 height 45
click at [0, 0] on input "Does The Compound and Friends accept guest interviews? Yes" at bounding box center [0, 0] width 0 height 0
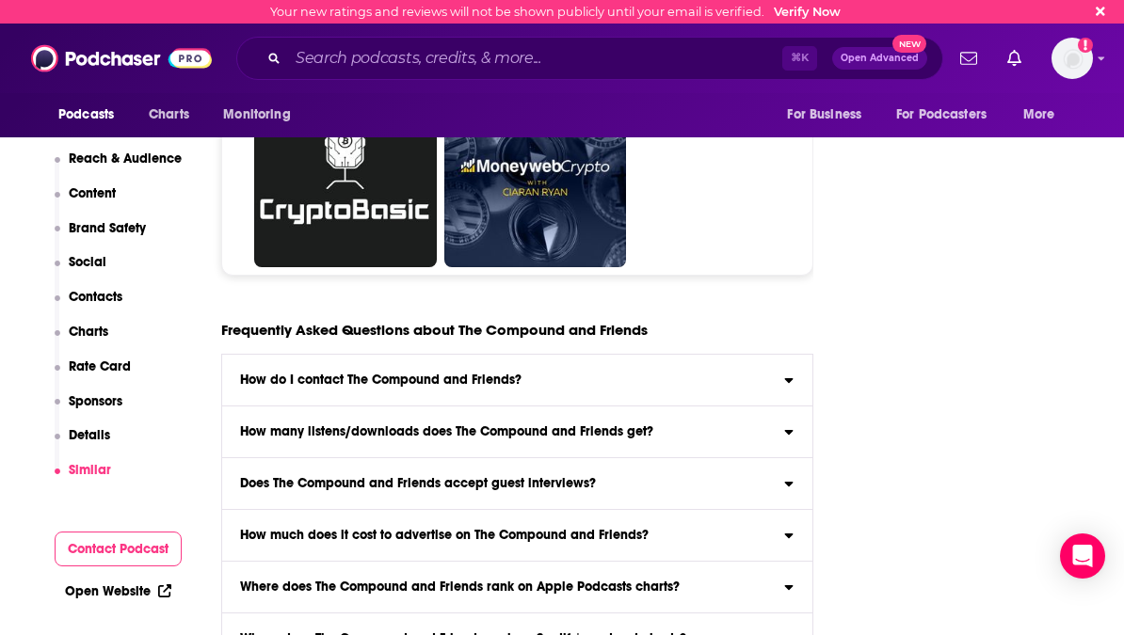
click at [624, 407] on label "How many listens/downloads does The Compound and Friends get? Click here to vie…" at bounding box center [517, 433] width 590 height 52
click at [0, 0] on input "How many listens/downloads does The Compound and Friends get? Click here to vie…" at bounding box center [0, 0] width 0 height 0
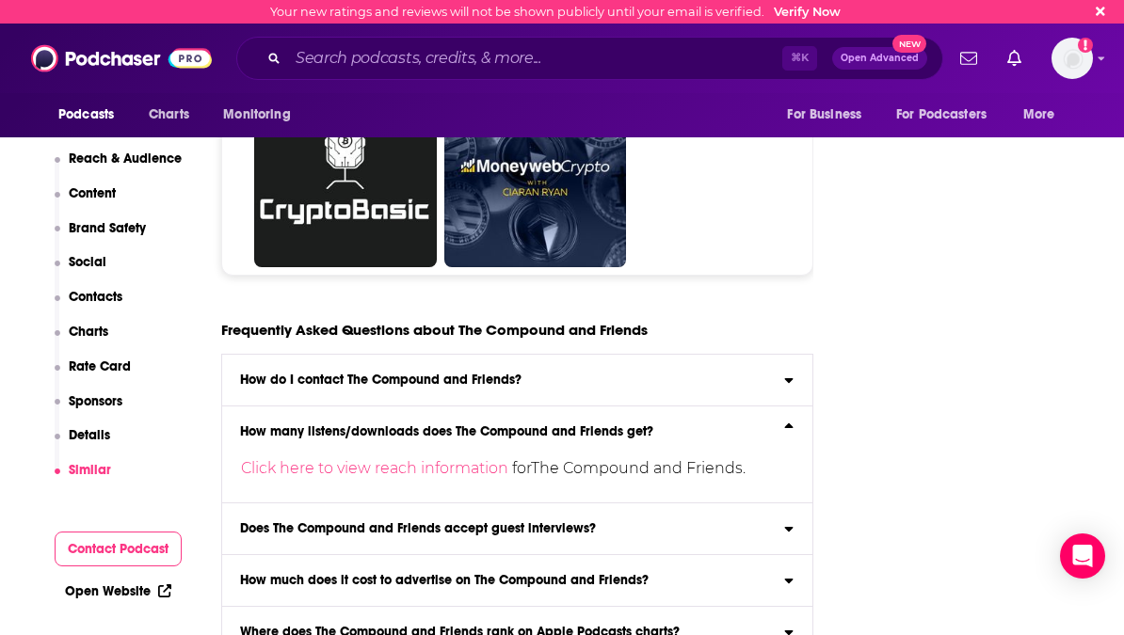
click at [623, 407] on label "How many listens/downloads does The Compound and Friends get? Click here to vie…" at bounding box center [517, 455] width 590 height 97
click at [0, 0] on input "How many listens/downloads does The Compound and Friends get? Click here to vie…" at bounding box center [0, 0] width 0 height 0
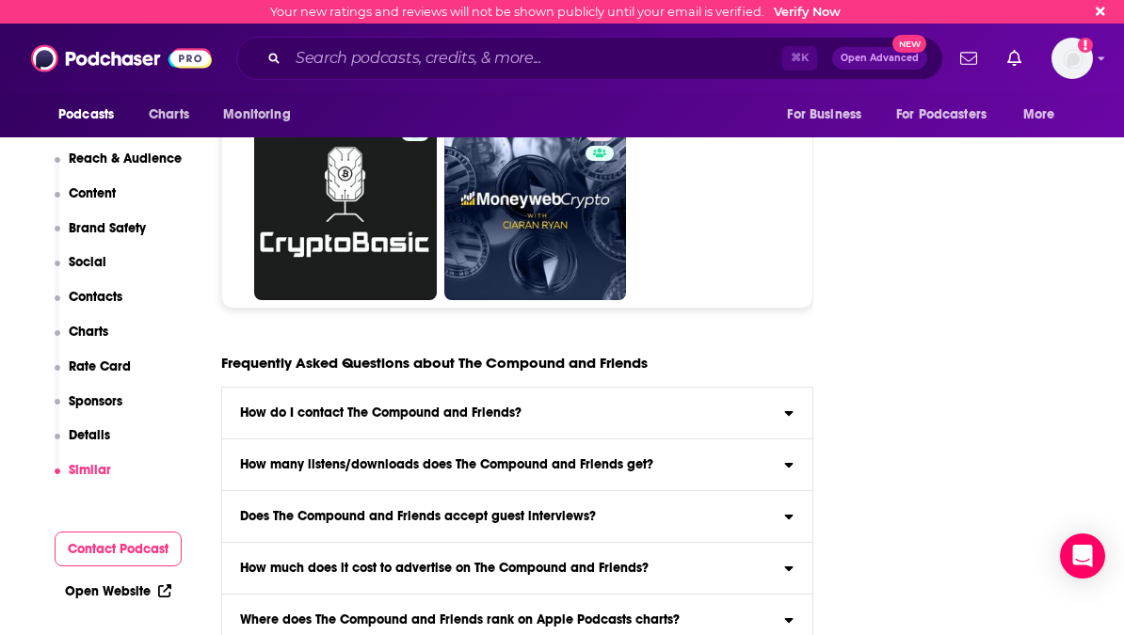
scroll to position [10444, 0]
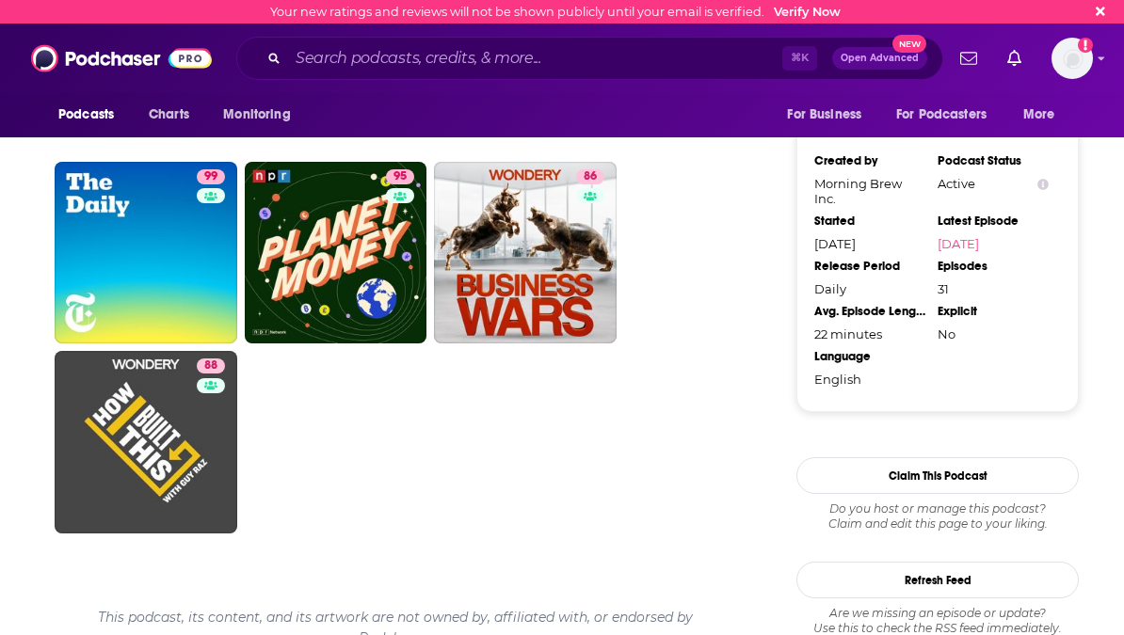
scroll to position [1557, 0]
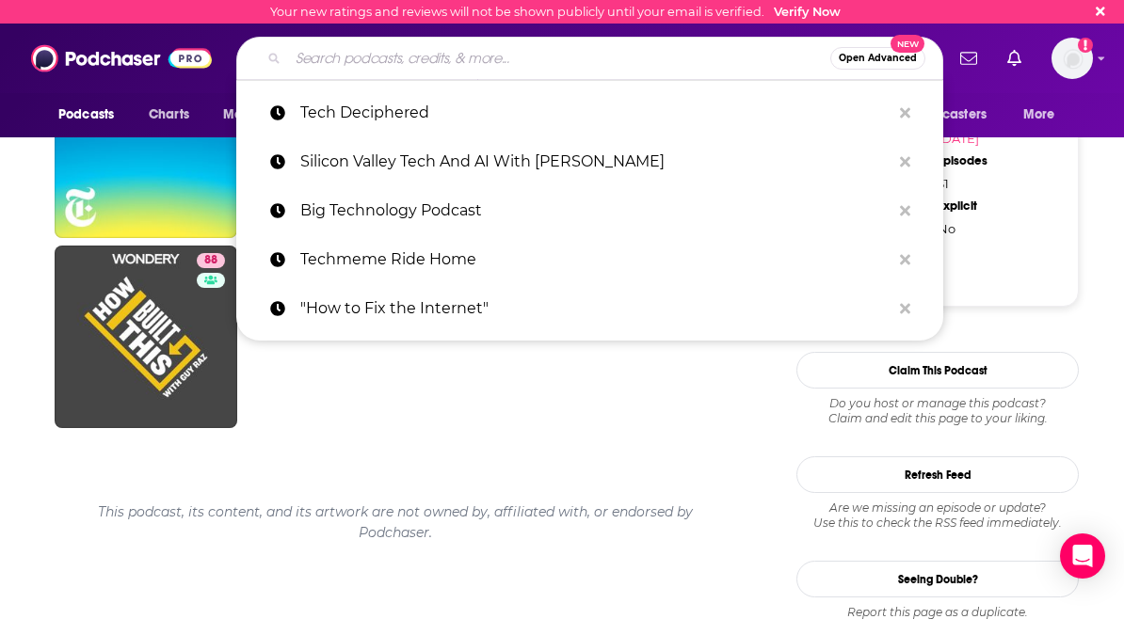
click at [393, 60] on input "Search podcasts, credits, & more..." at bounding box center [559, 58] width 542 height 30
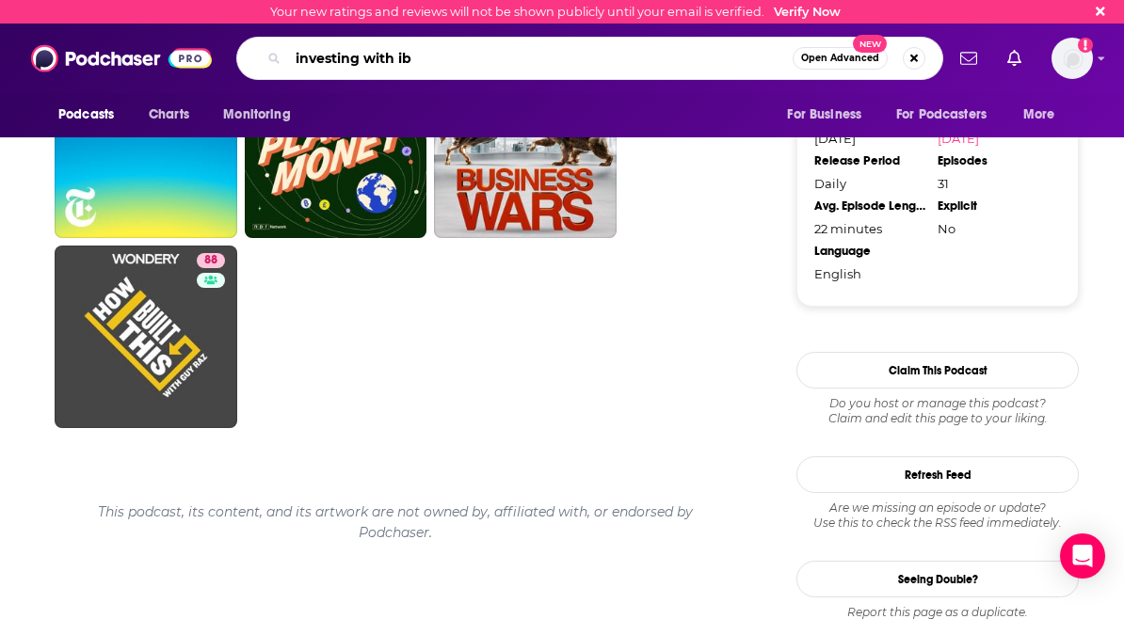
type input "investing with ibd"
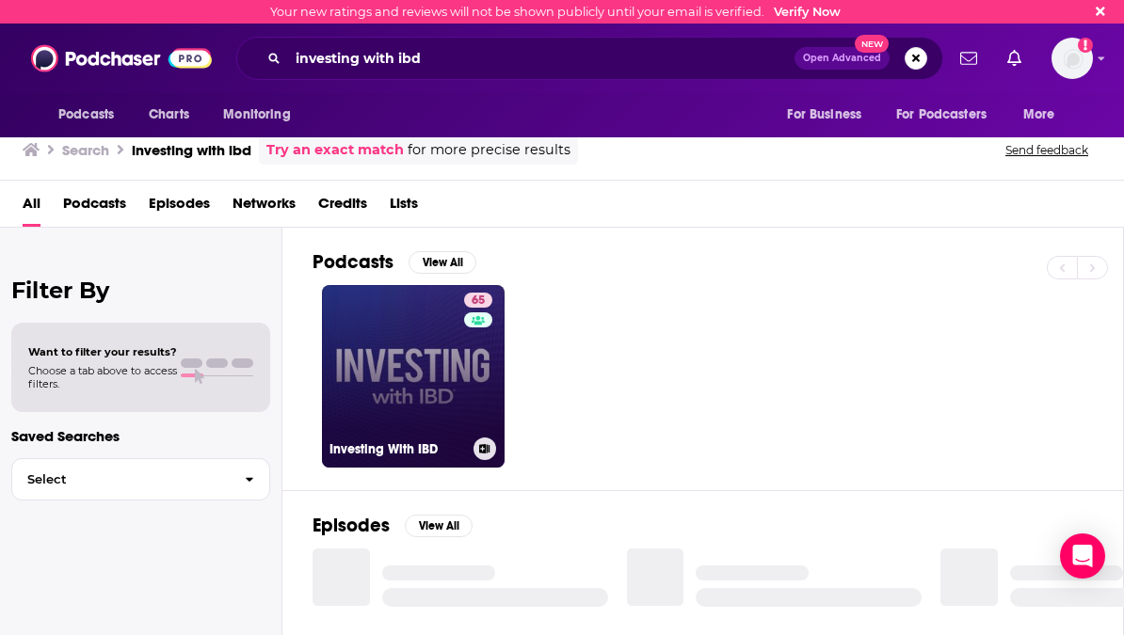
click at [394, 365] on link "65 Investing With IBD" at bounding box center [413, 376] width 183 height 183
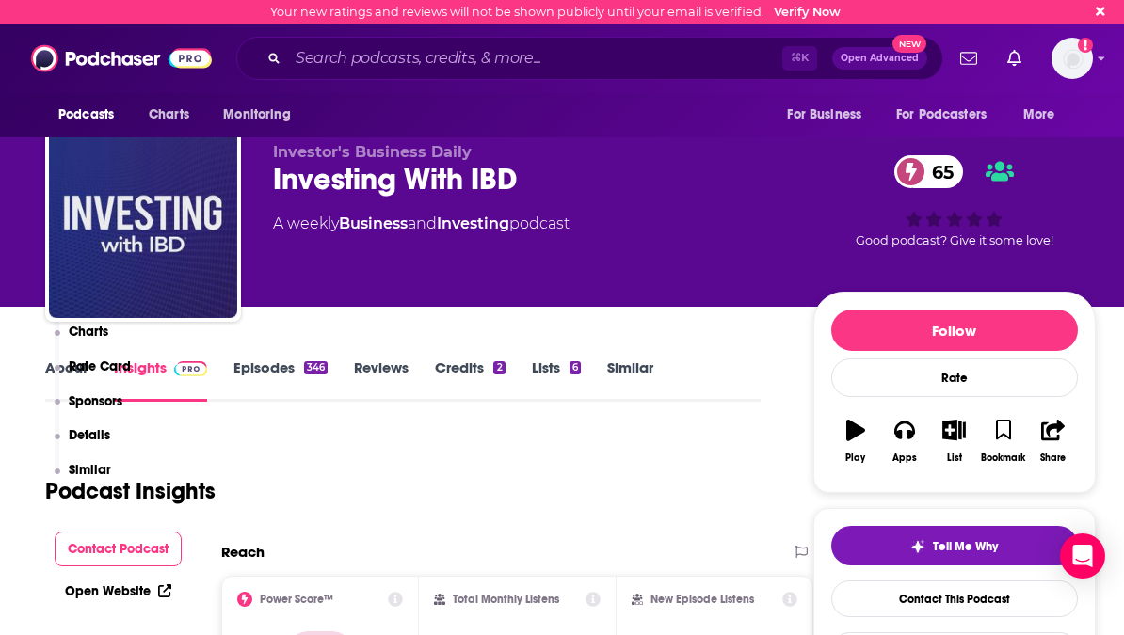
scroll to position [438, 0]
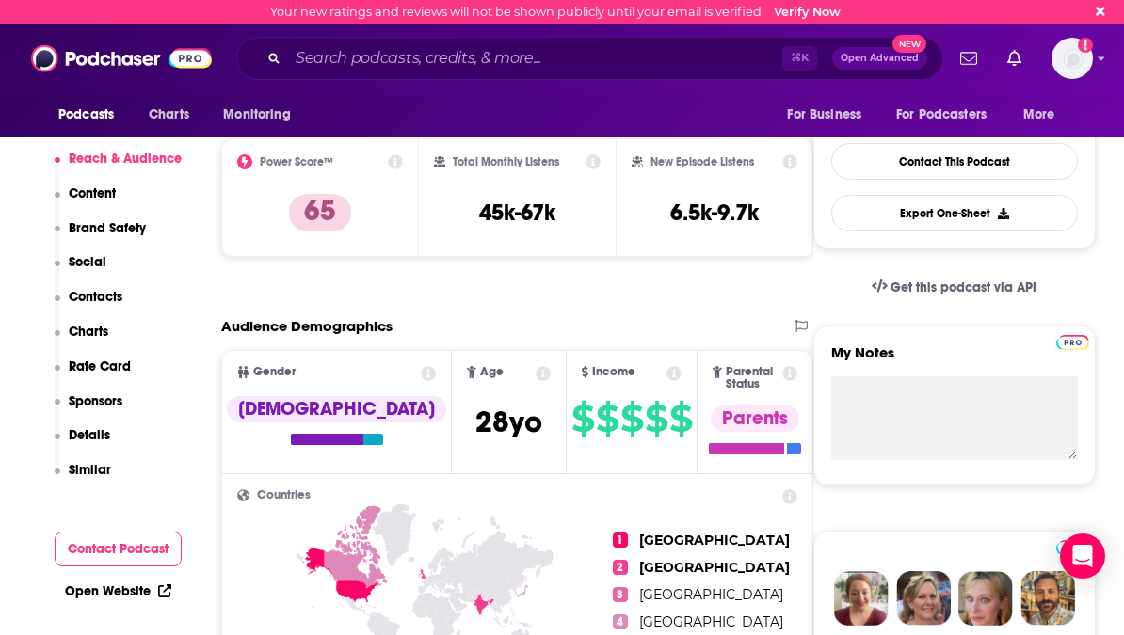
click at [101, 470] on p "Similar" at bounding box center [90, 470] width 42 height 16
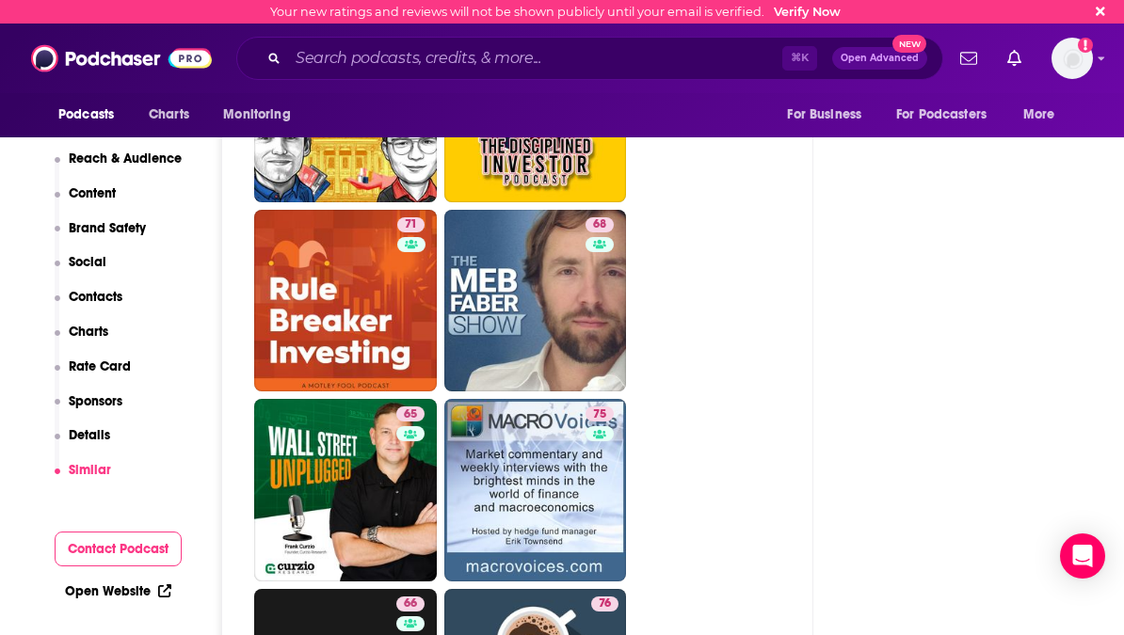
scroll to position [4766, 0]
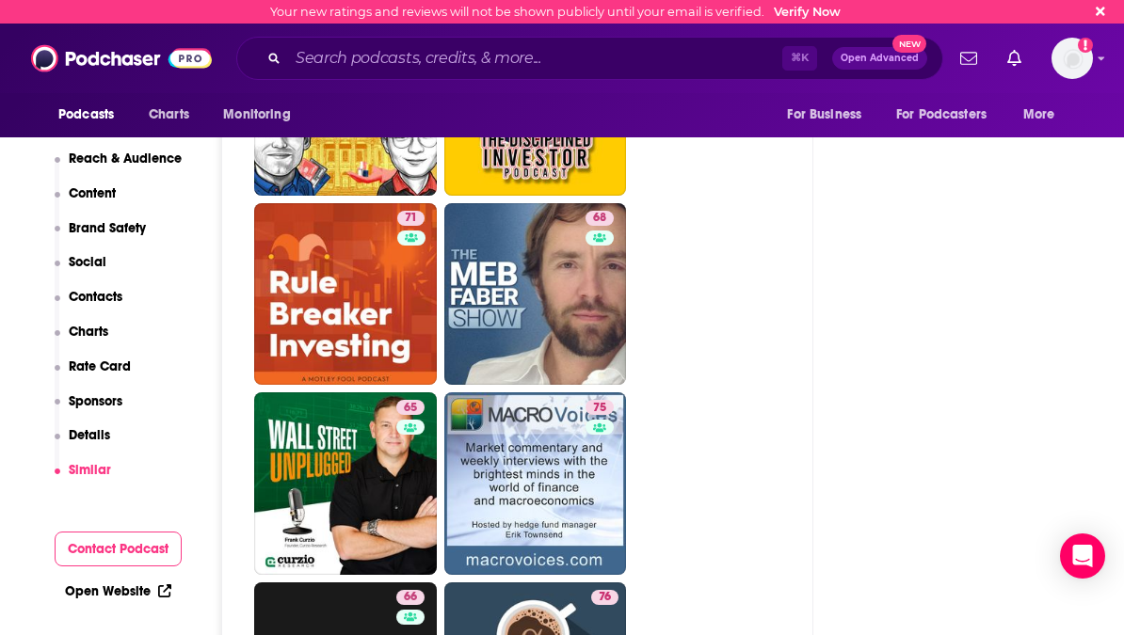
click at [680, 451] on ul "82 89 74 73 69 77 68 67 71 68 65 75 66 76 73 71 72 78 45 77 61 74 58 64" at bounding box center [527, 580] width 547 height 2270
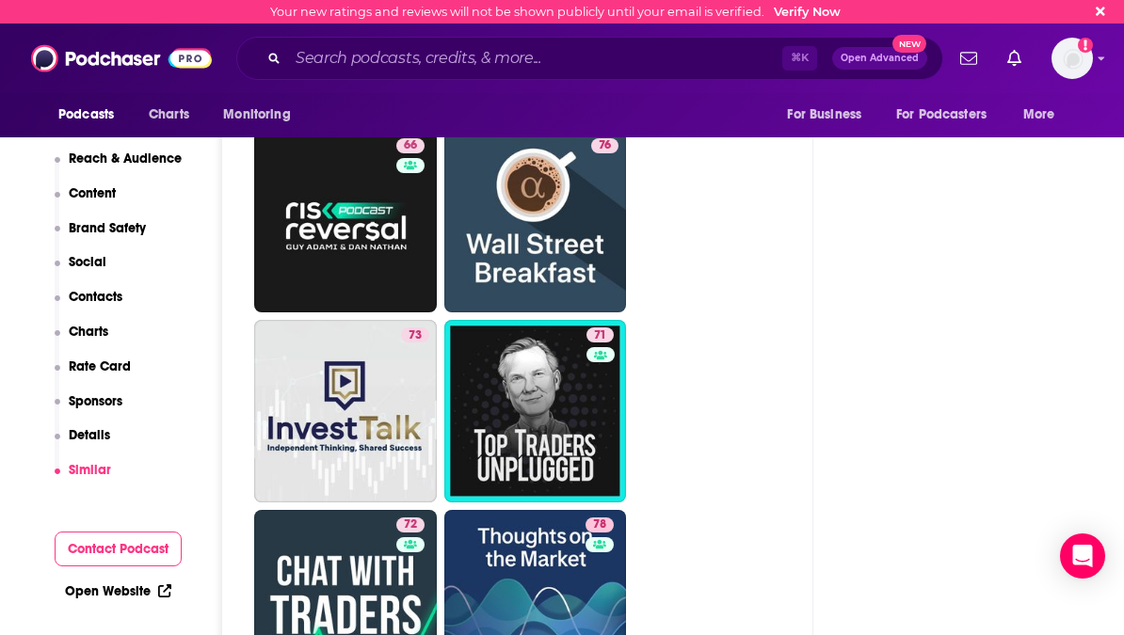
scroll to position [5254, 0]
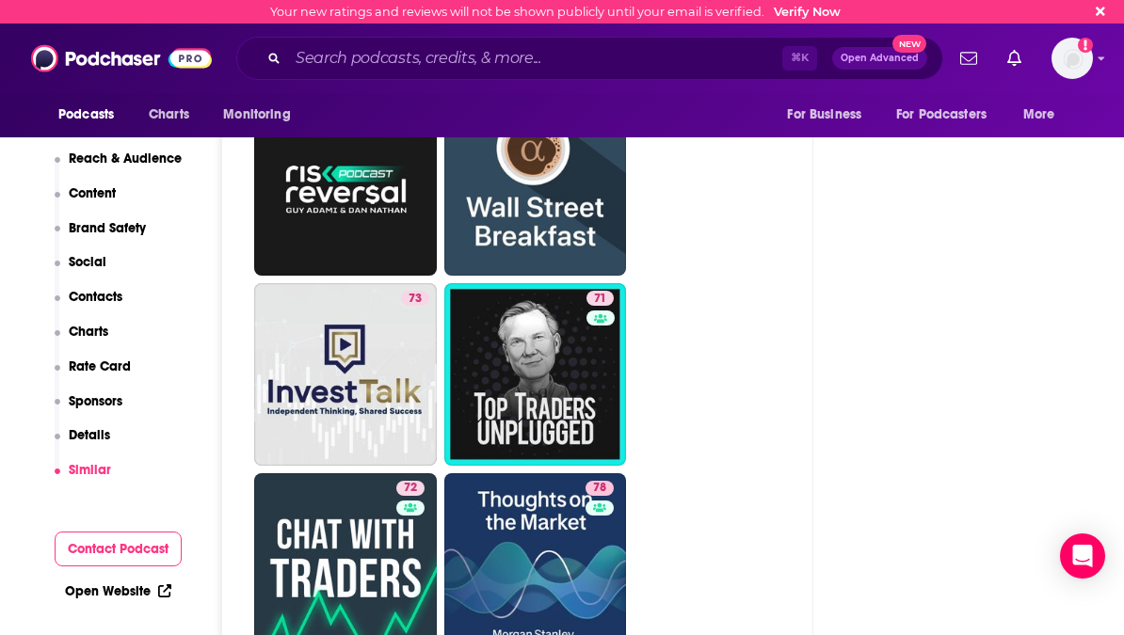
click at [742, 231] on ul "82 89 74 73 69 77 68 67 71 68 65 75 66 76 73 71 72 78 45 77 61 74 58 64" at bounding box center [527, 91] width 547 height 2270
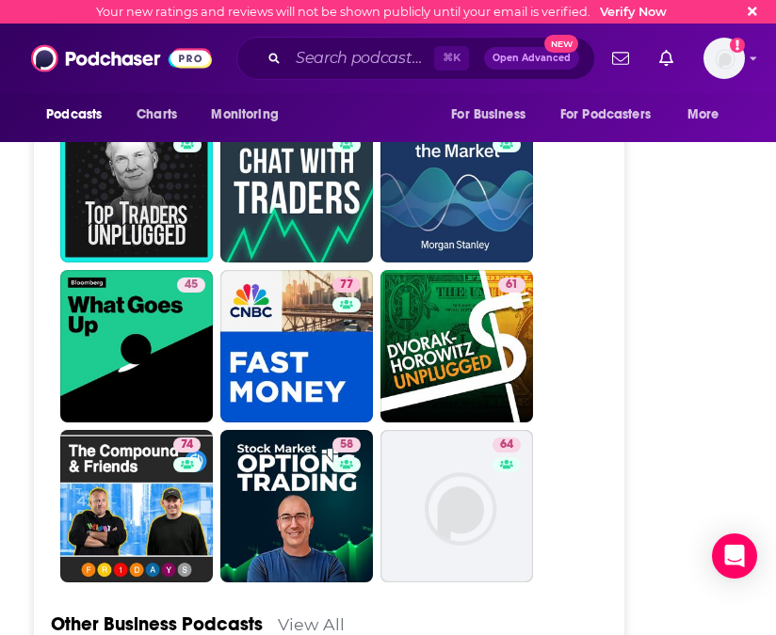
scroll to position [5377, 0]
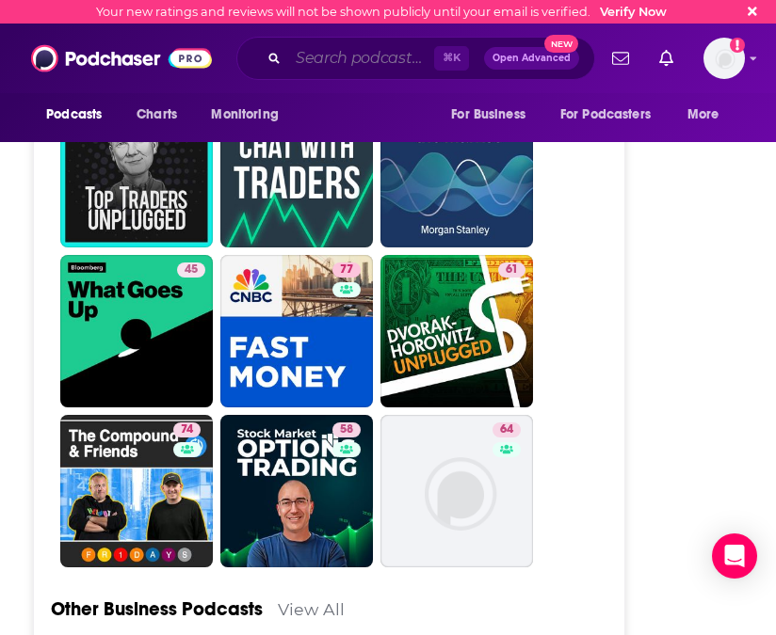
click at [305, 65] on input "Search podcasts, credits, & more..." at bounding box center [361, 58] width 146 height 30
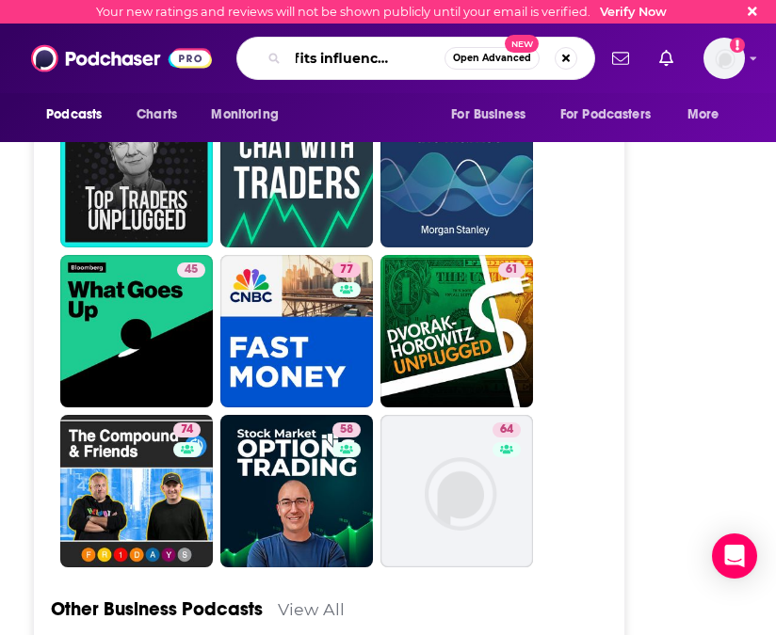
scroll to position [0, 44]
type input "benefits influencer podcast"
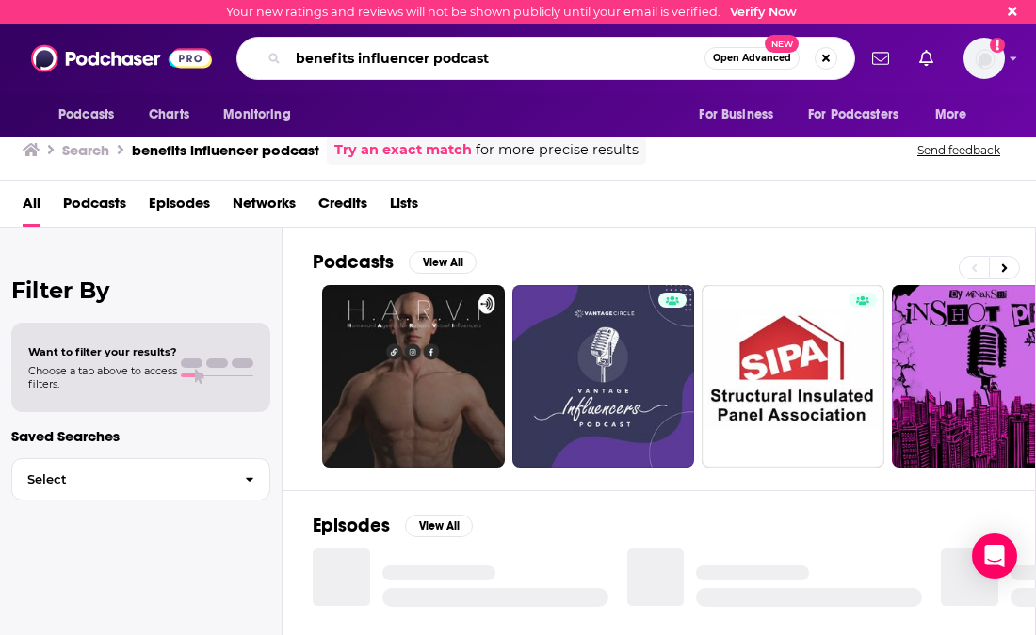
click at [459, 56] on input "benefits influencer podcast" at bounding box center [496, 58] width 416 height 30
type input "benefits influencer"
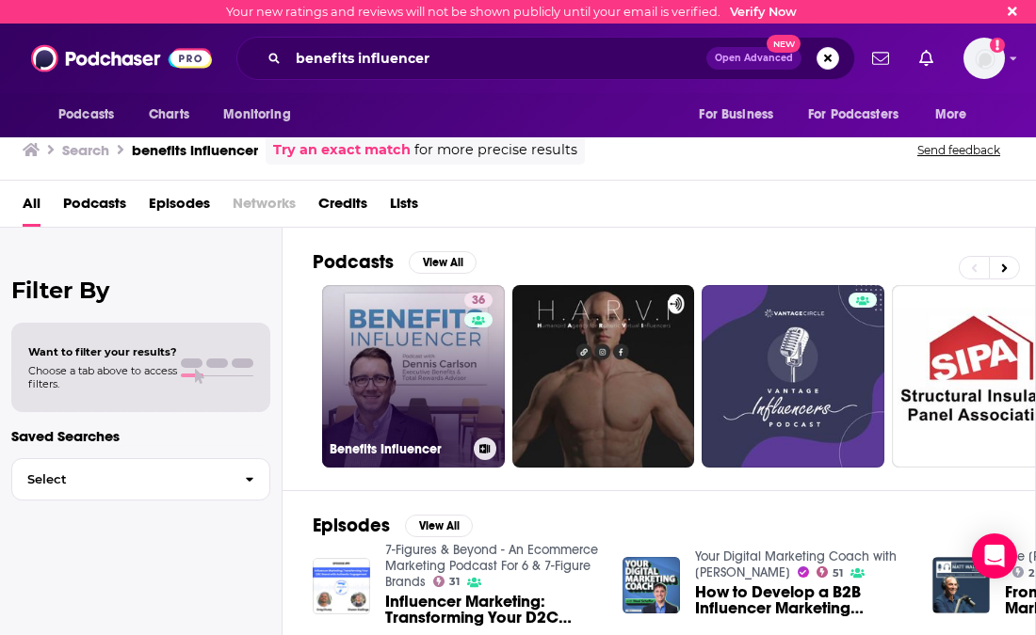
click at [442, 365] on link "36 Benefits Influencer" at bounding box center [413, 376] width 183 height 183
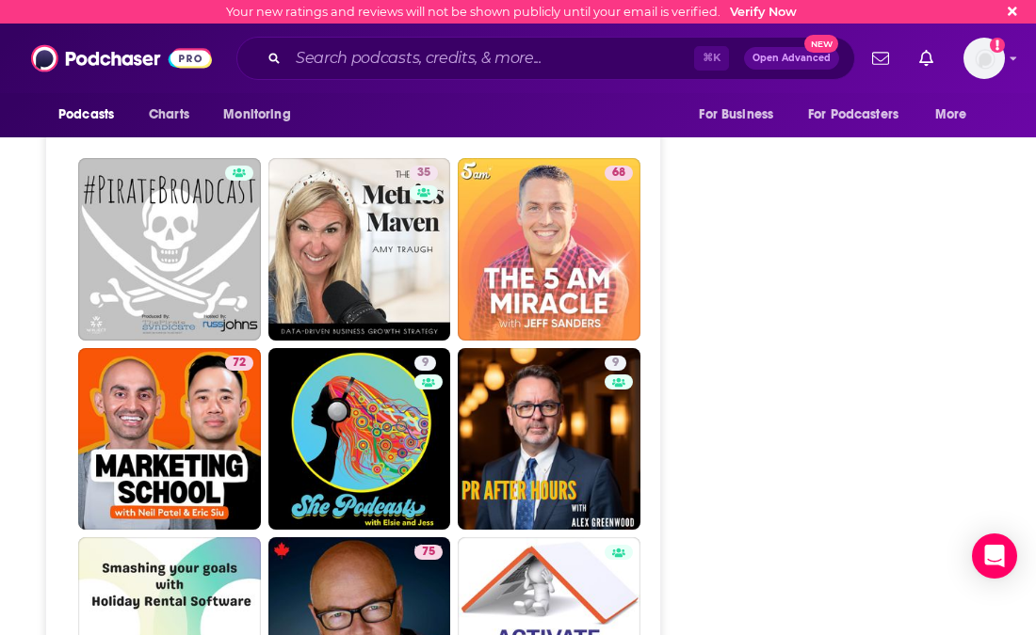
scroll to position [6025, 0]
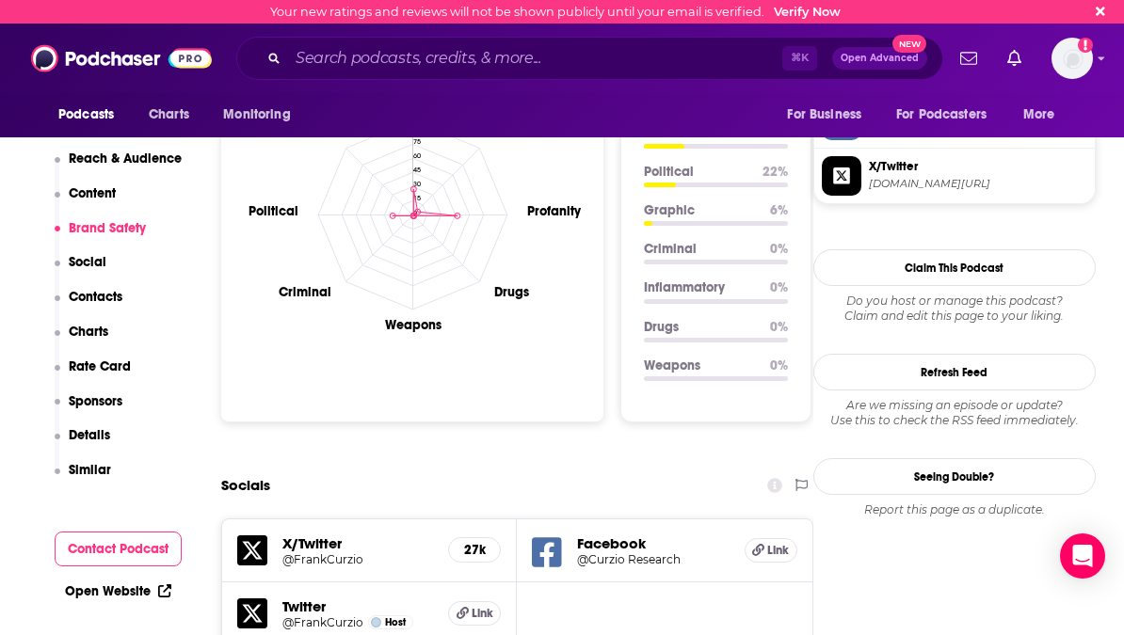
scroll to position [2071, 0]
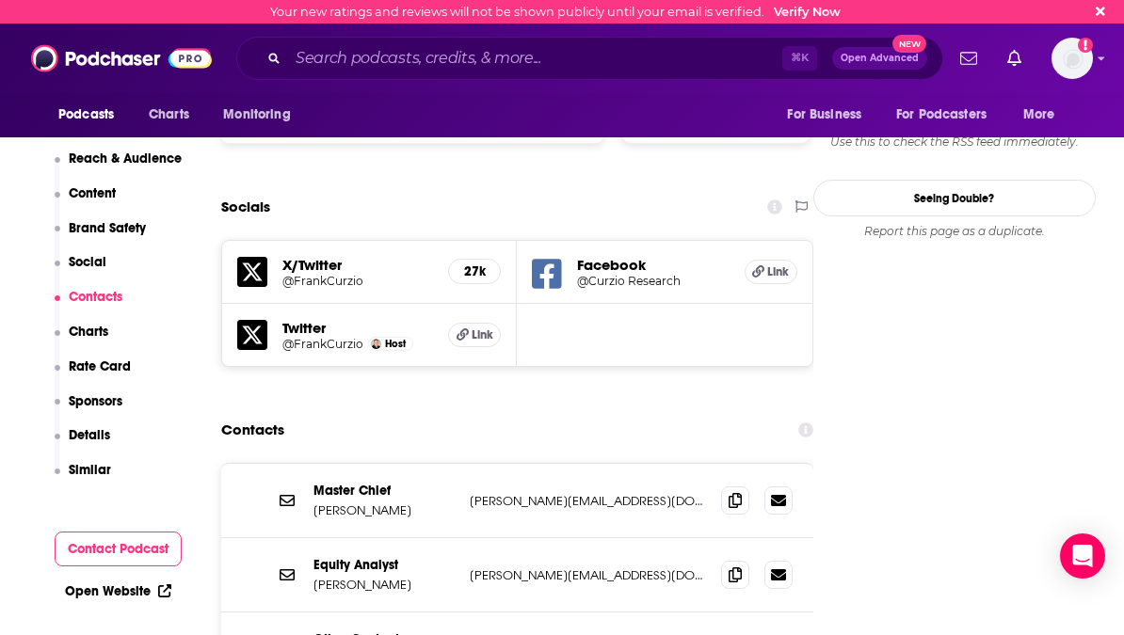
click at [110, 474] on div "Reach & Audience Content Brand Safety Social Contacts Charts Rate Card Sponsors…" at bounding box center [119, 324] width 128 height 346
click at [96, 468] on p "Similar" at bounding box center [90, 470] width 42 height 16
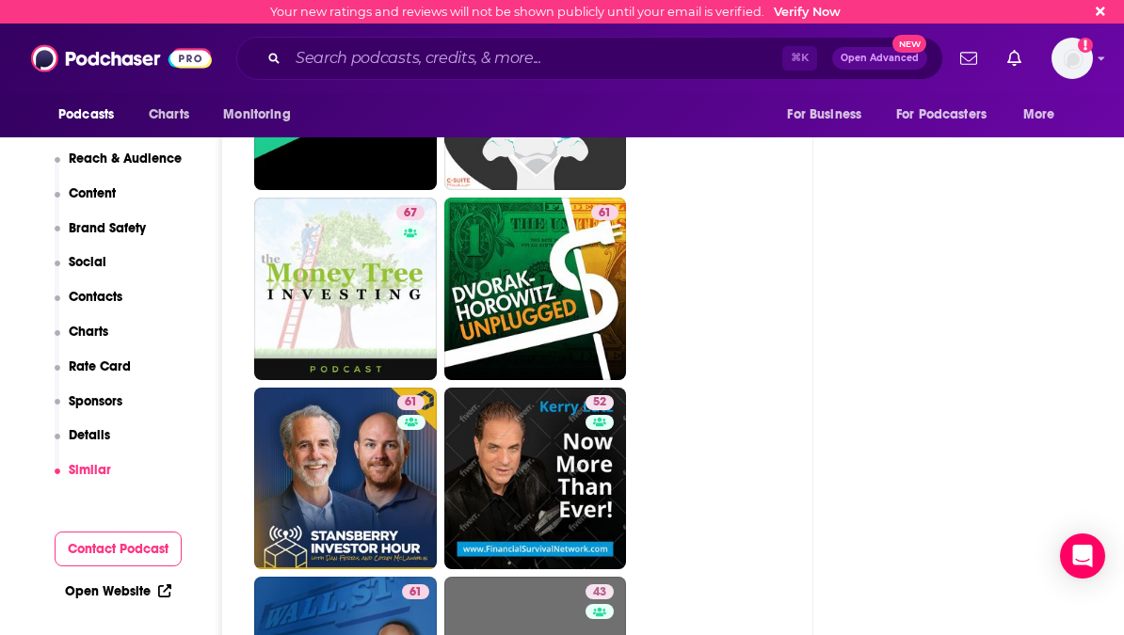
scroll to position [5523, 0]
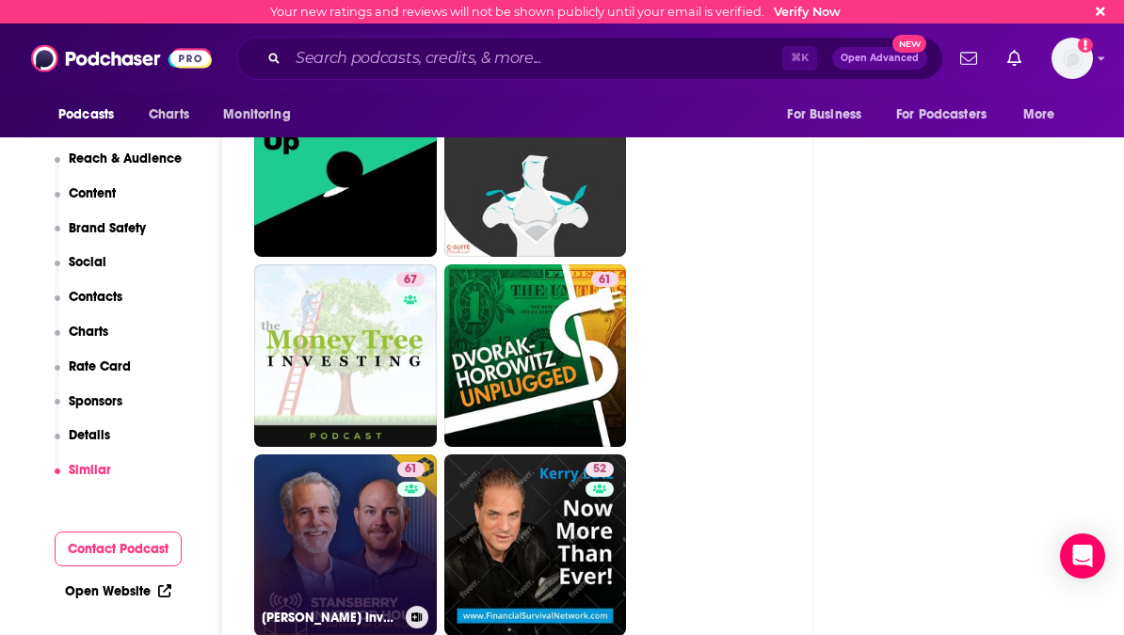
click at [323, 455] on link "61 Stansberry Investor Hour" at bounding box center [345, 546] width 183 height 183
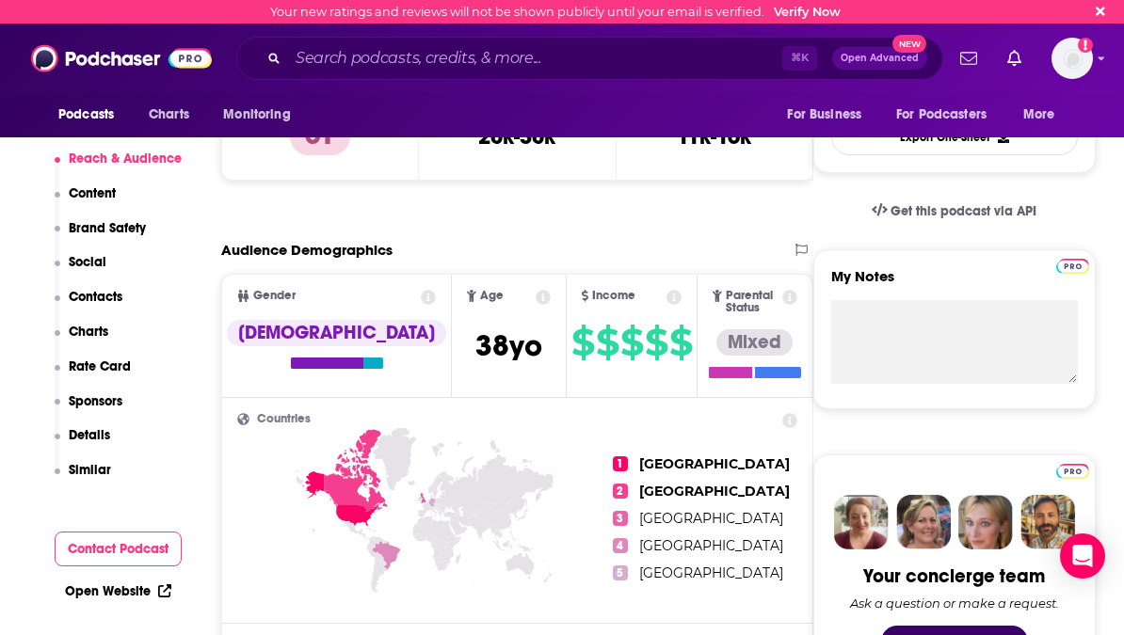
click at [97, 469] on p "Similar" at bounding box center [90, 470] width 42 height 16
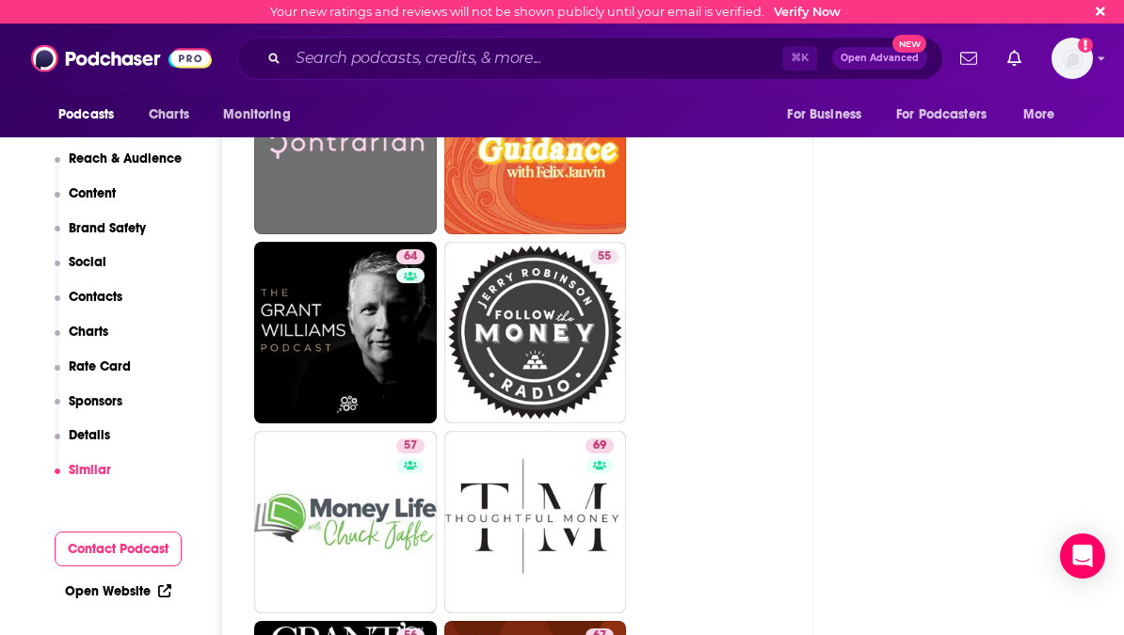
scroll to position [5567, 0]
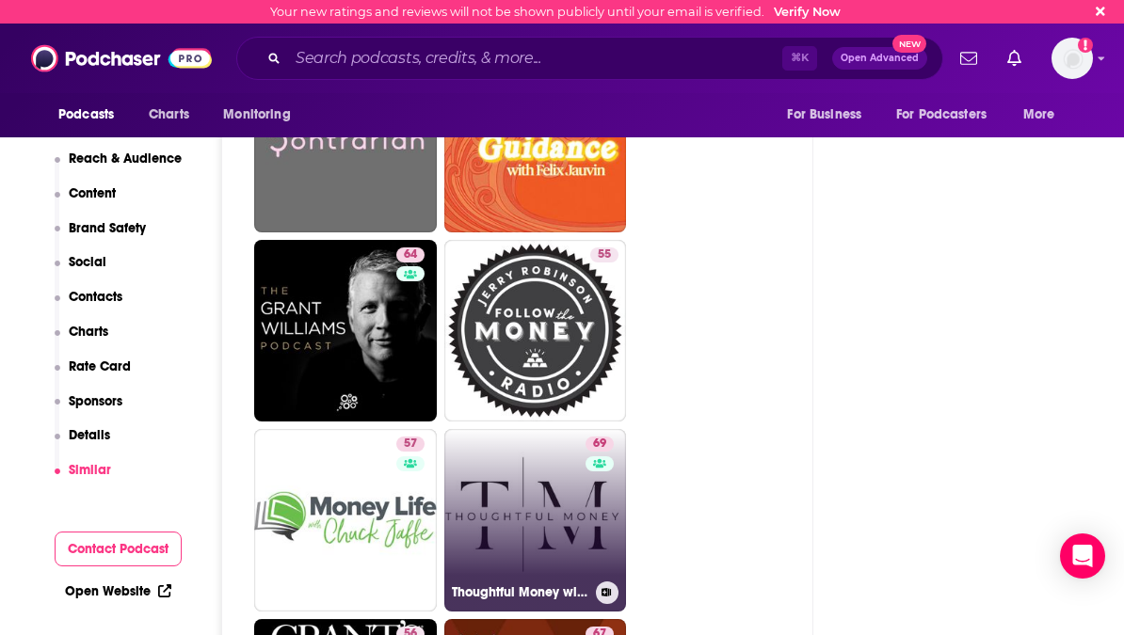
click at [582, 439] on link "69 Thoughtful Money with Adam Taggart" at bounding box center [535, 520] width 183 height 183
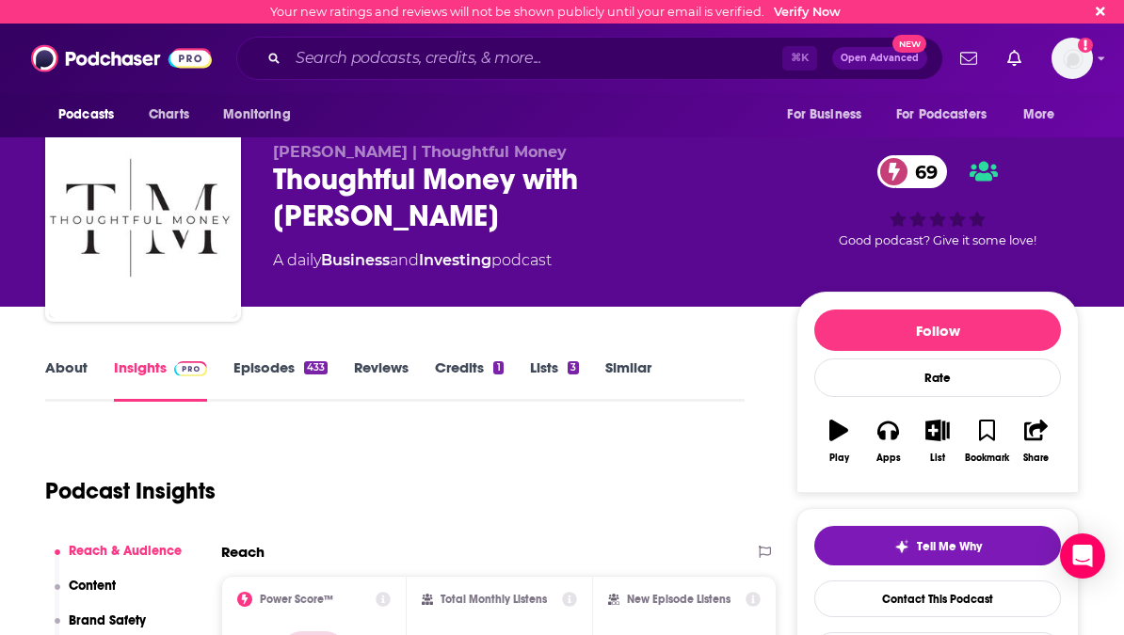
type input "https://www.podchaser.com/podcasts/stansberry-investor-hour-524732"
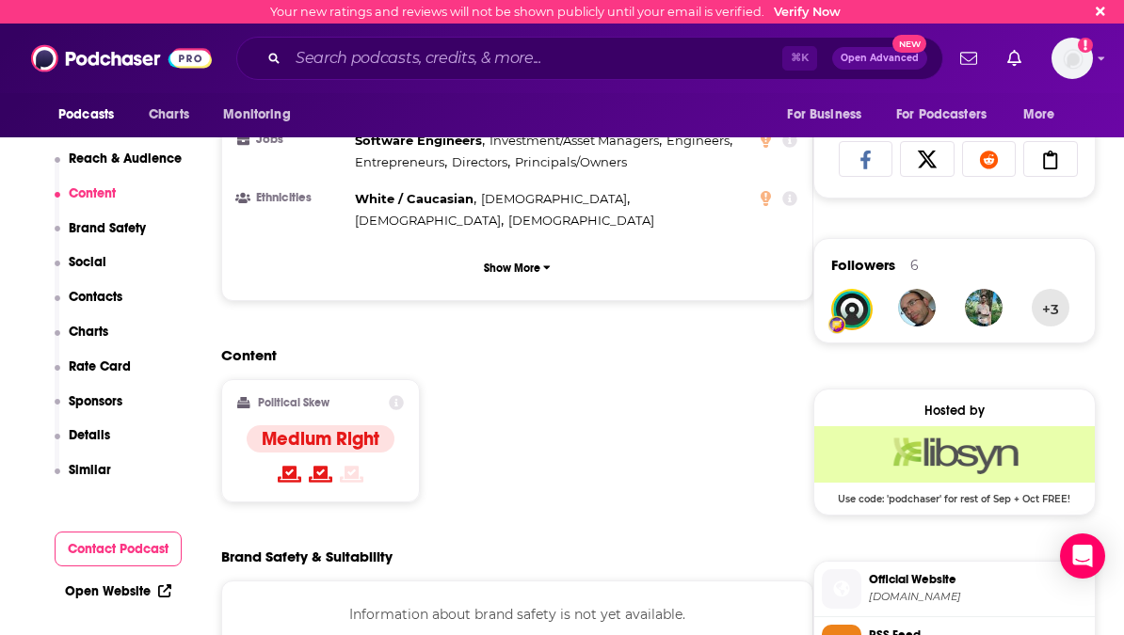
click at [85, 474] on p "Similar" at bounding box center [90, 470] width 42 height 16
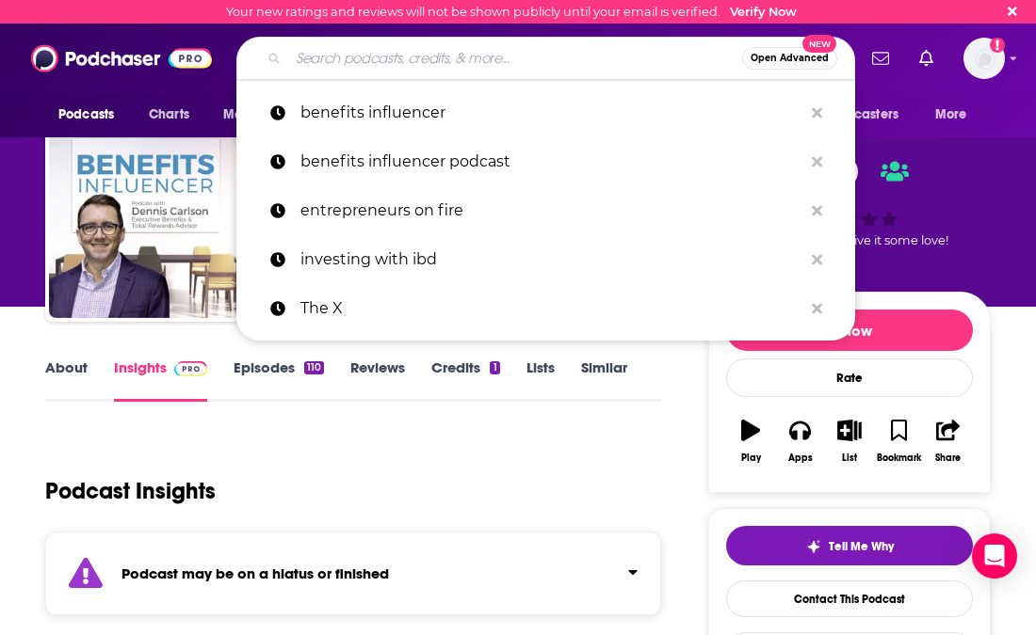
click at [380, 64] on input "Search podcasts, credits, & more..." at bounding box center [515, 58] width 454 height 30
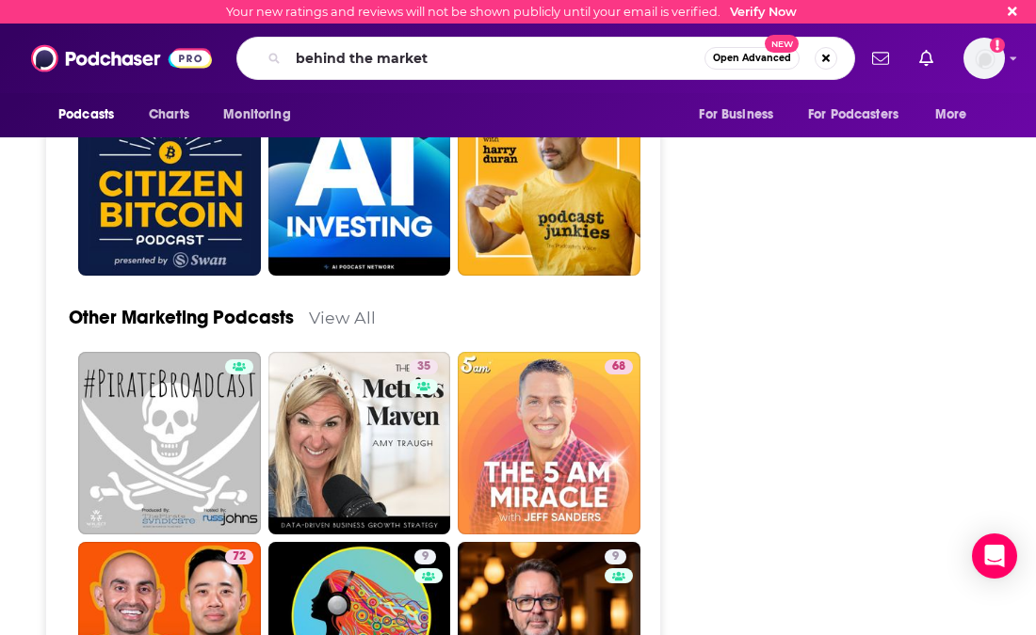
type input "behind the markets"
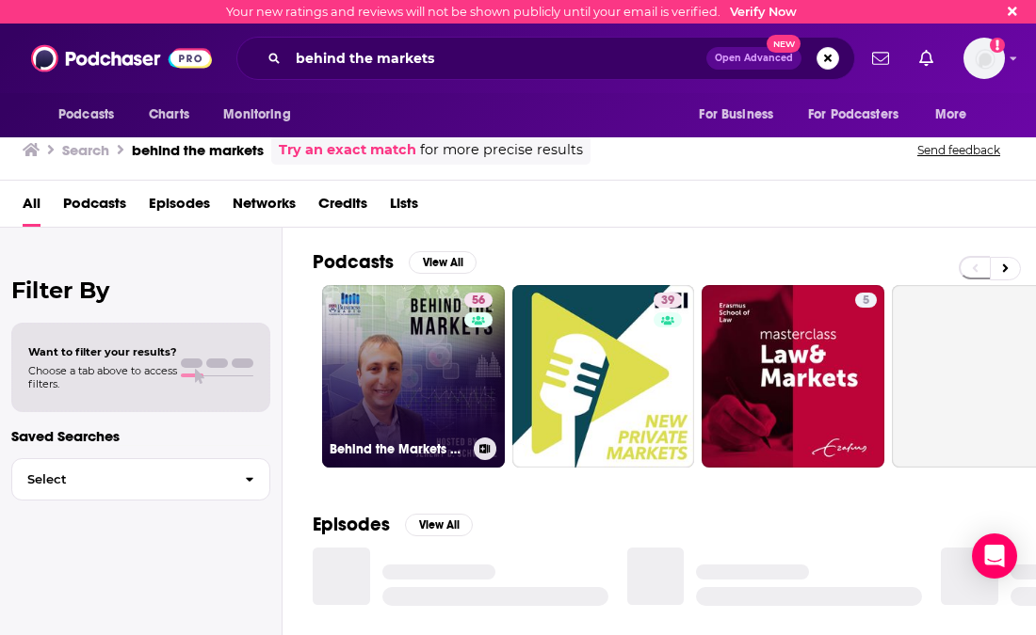
click at [348, 334] on link "56 Behind the Markets Podcast" at bounding box center [413, 376] width 183 height 183
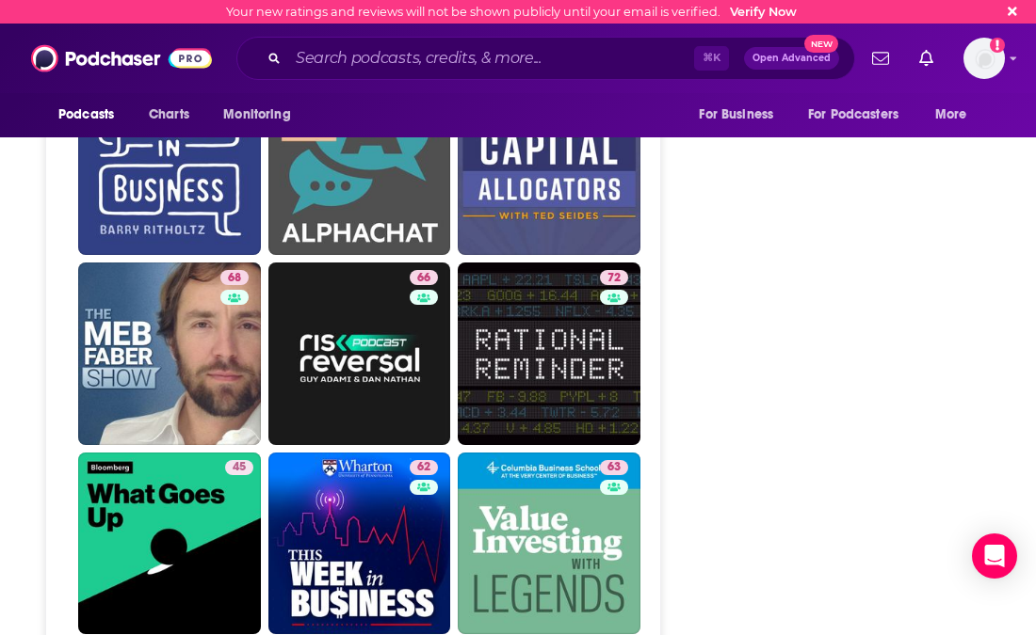
scroll to position [4002, 0]
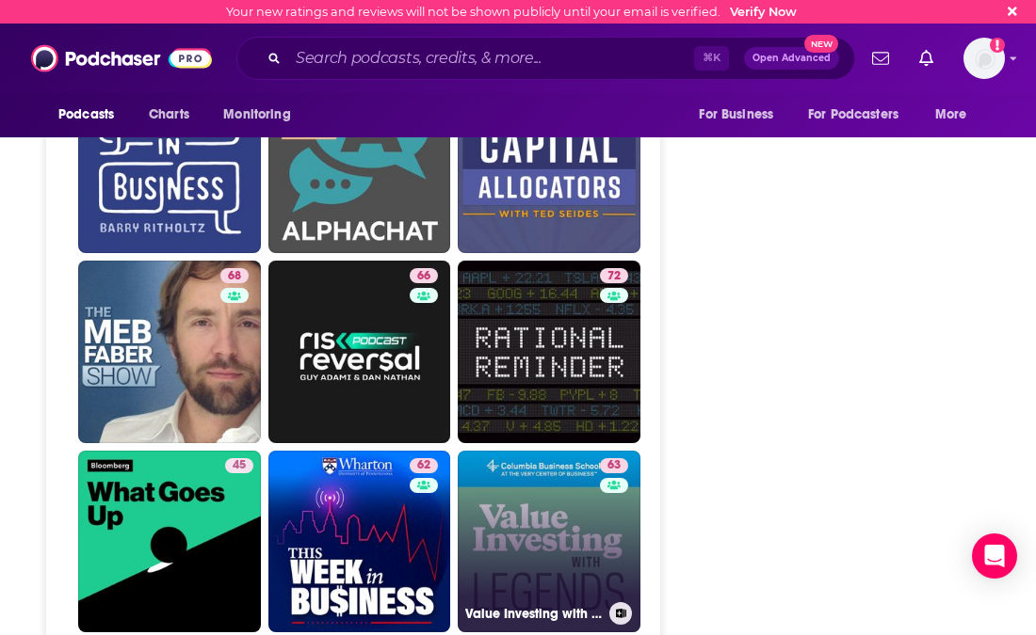
click at [564, 451] on link "63 Value Investing with Legends" at bounding box center [549, 542] width 183 height 183
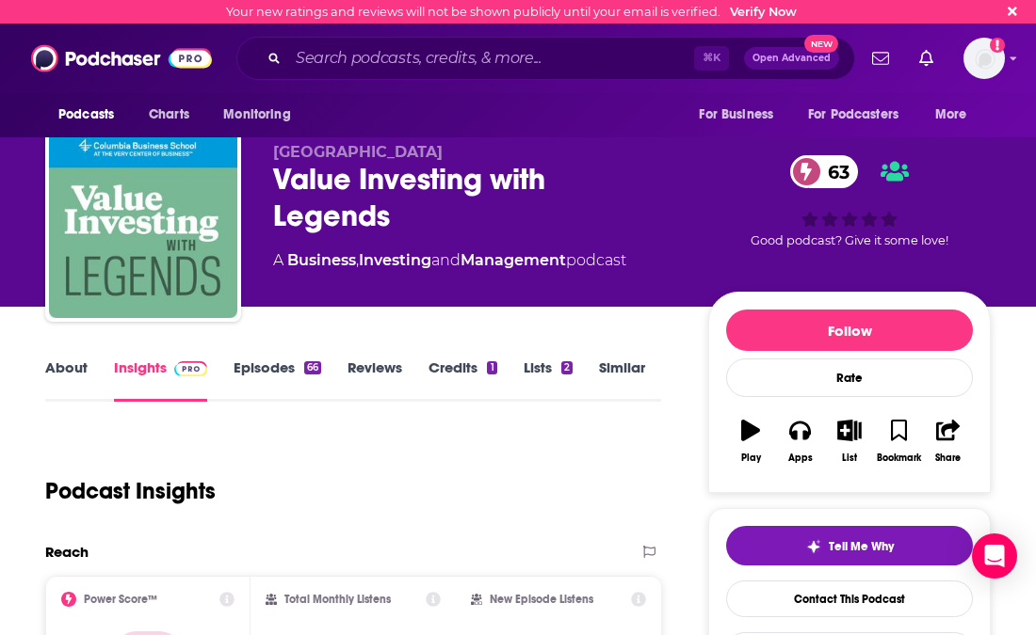
type input "[URL][DOMAIN_NAME]"
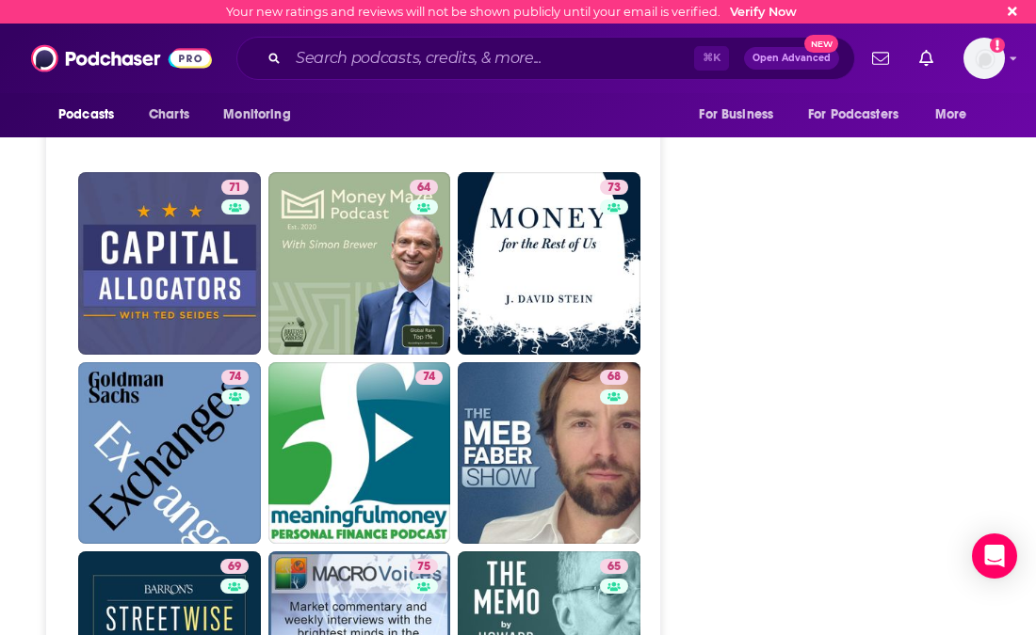
scroll to position [4589, 0]
